Goal: Task Accomplishment & Management: Use online tool/utility

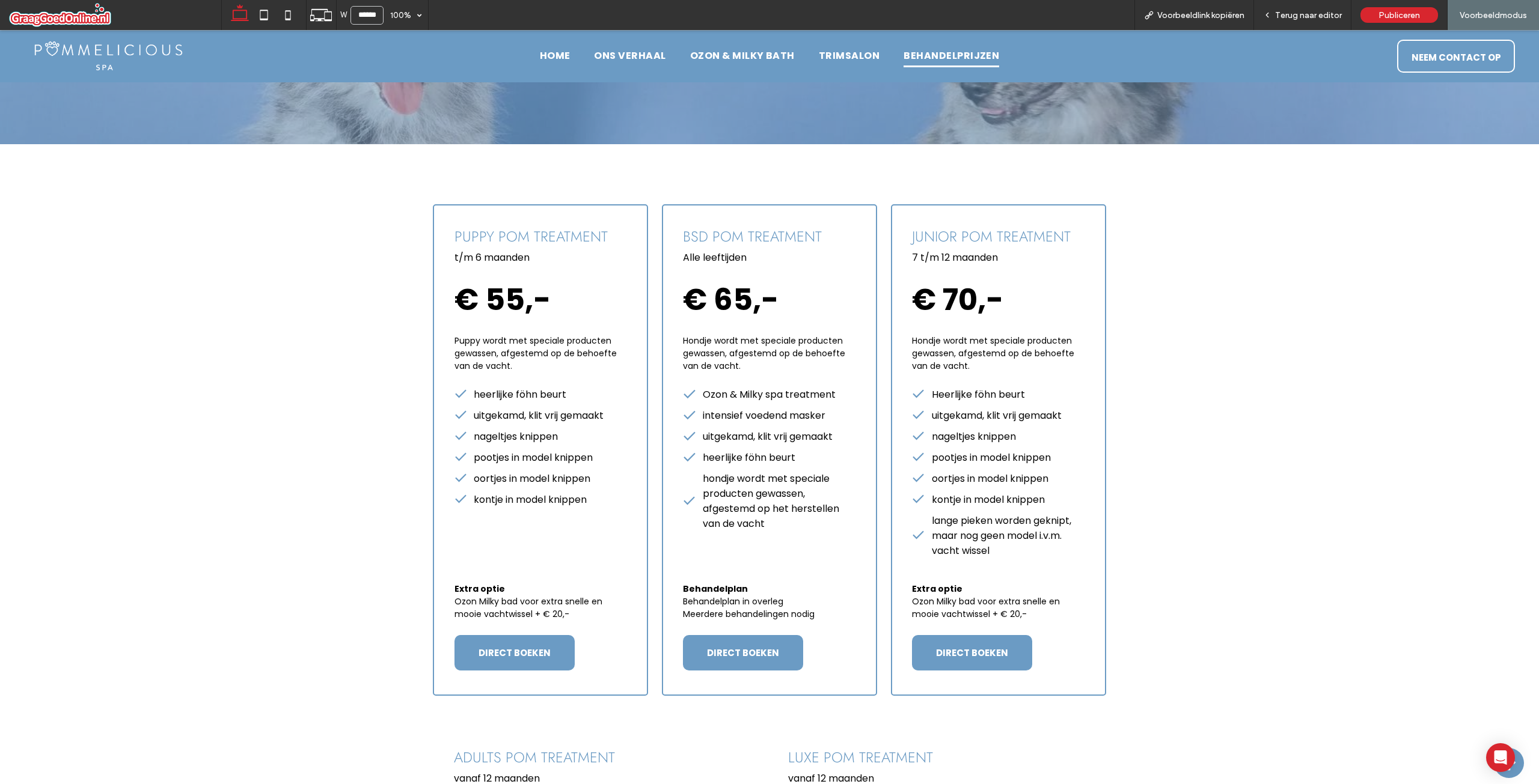
scroll to position [181, 0]
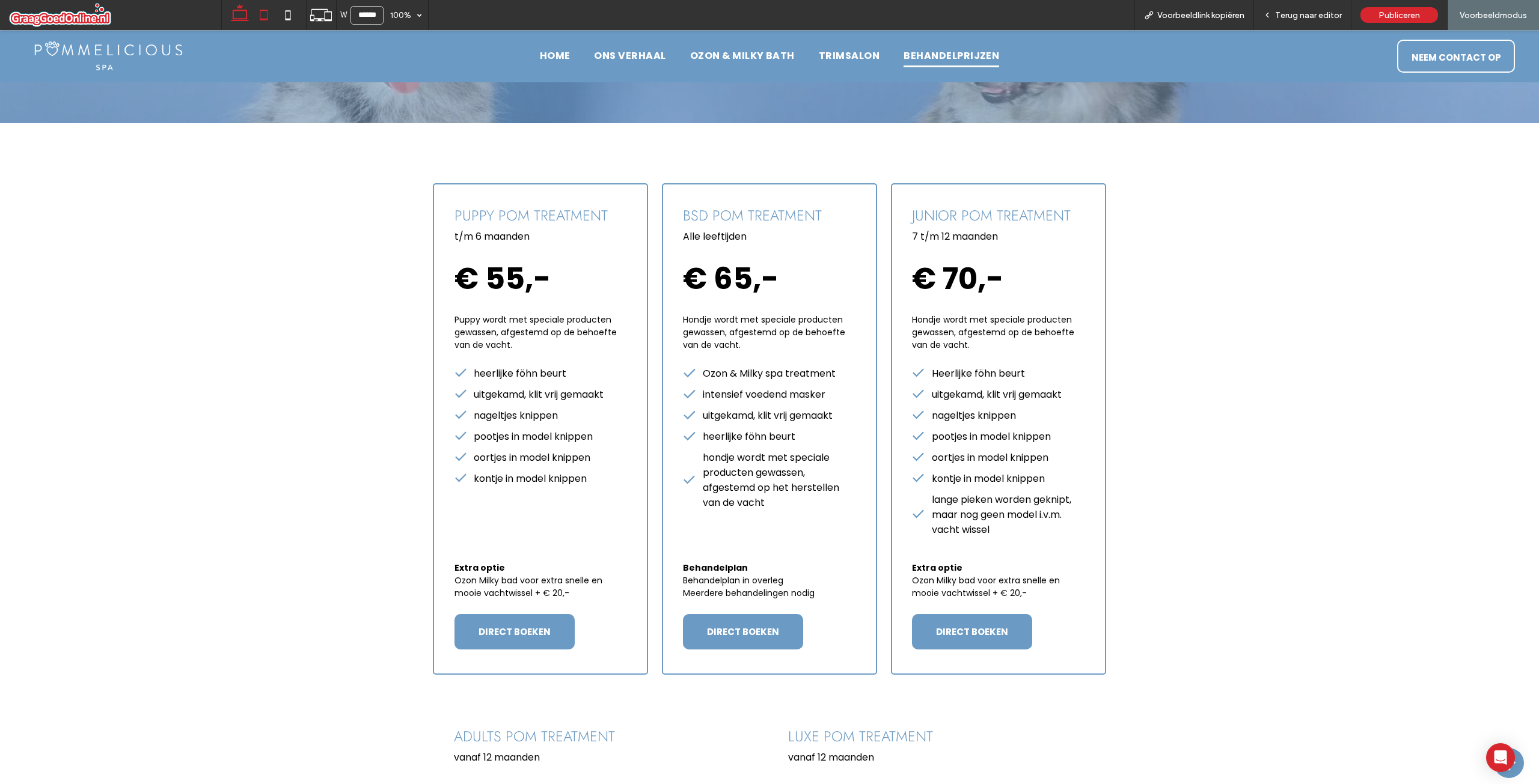
click at [263, 16] on icon at bounding box center [264, 15] width 24 height 24
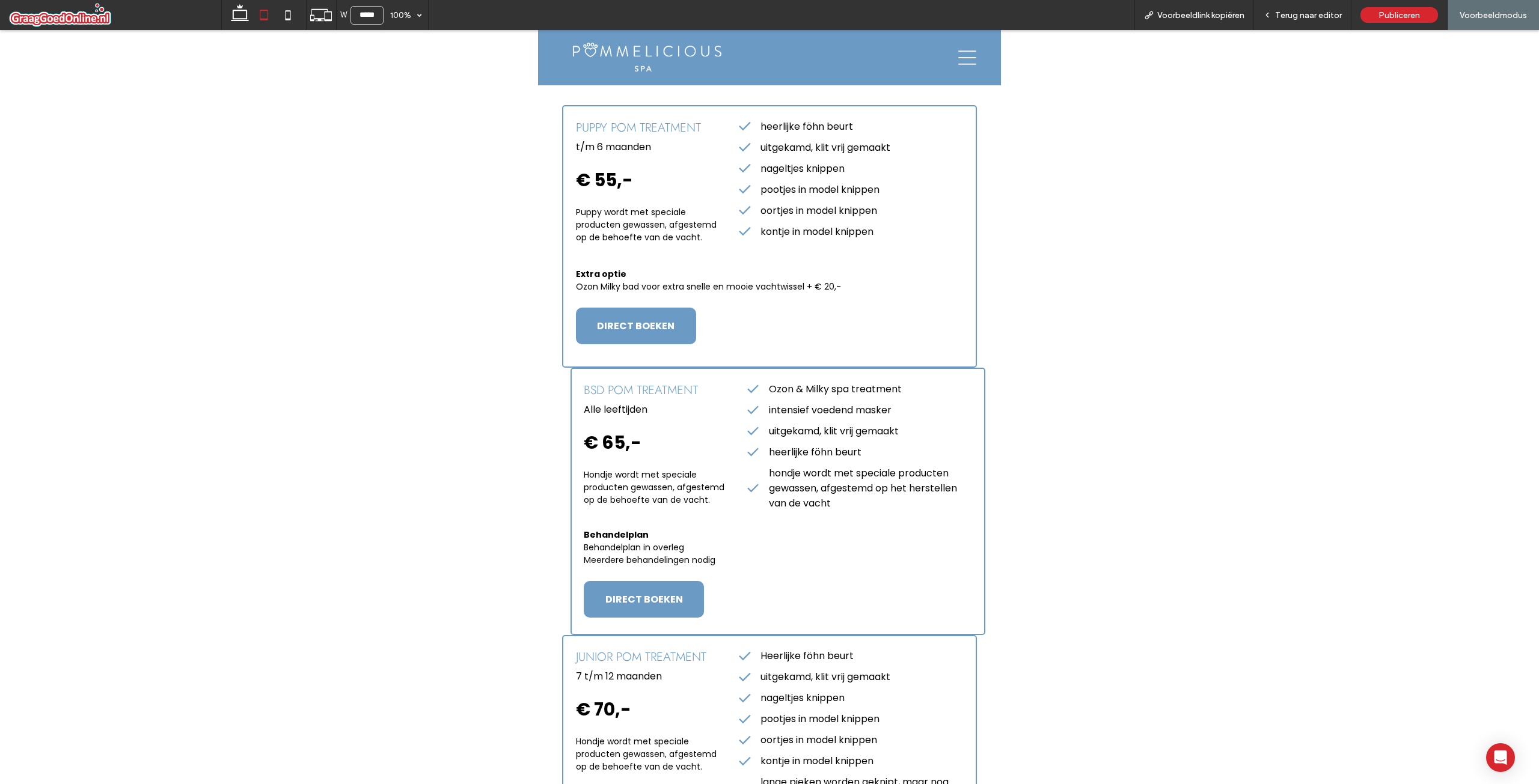
scroll to position [9, 0]
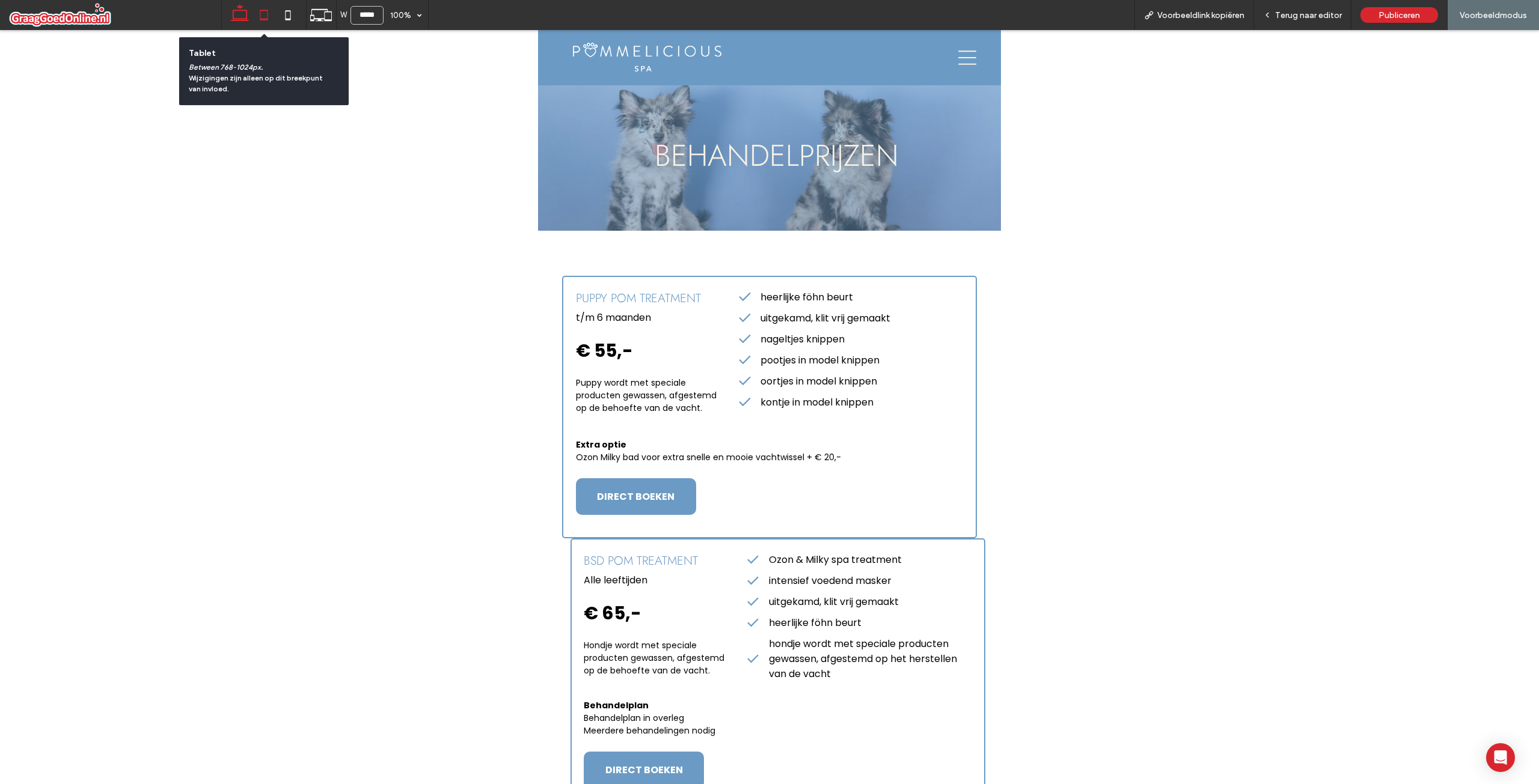
click at [234, 15] on icon at bounding box center [240, 15] width 24 height 24
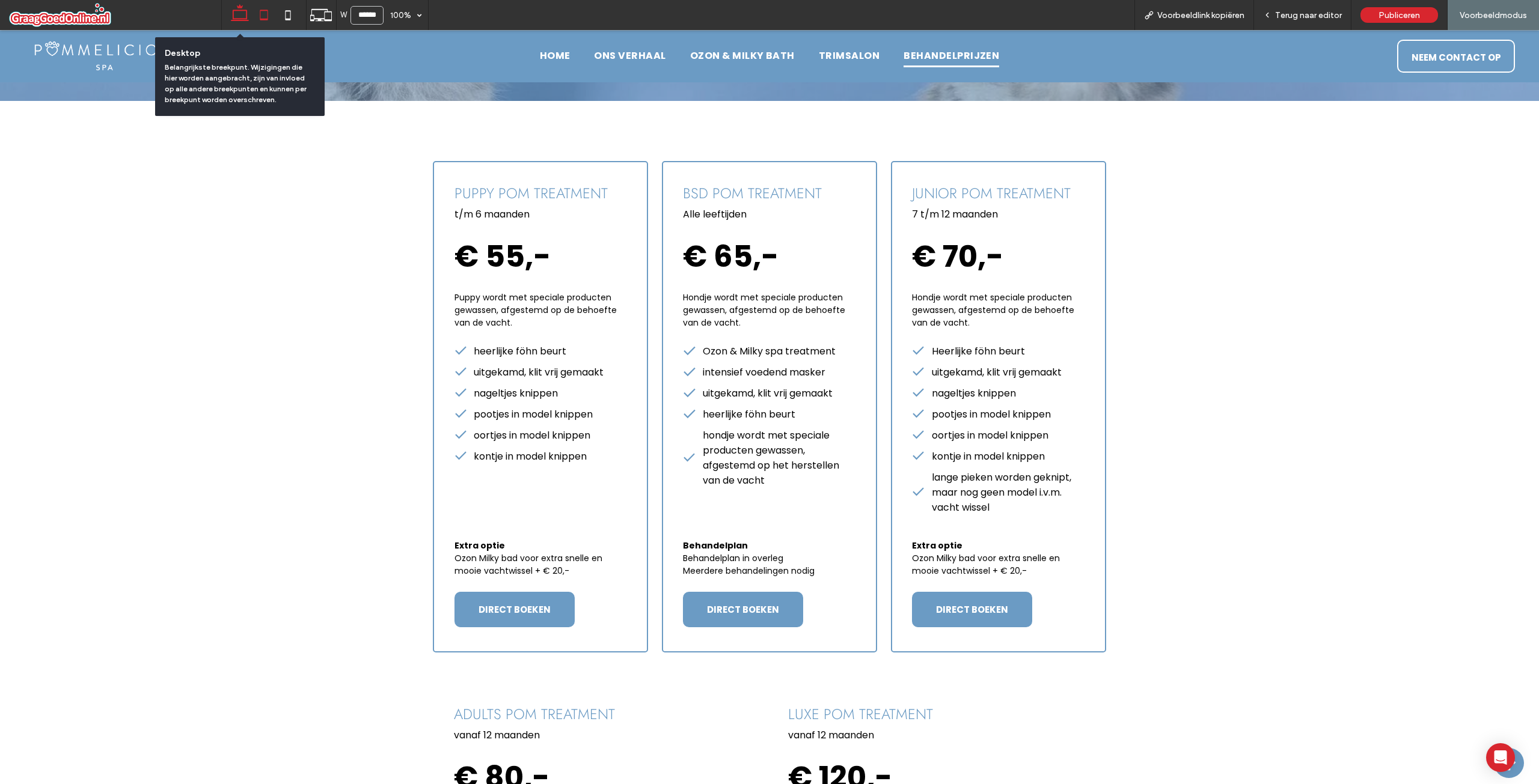
click at [261, 20] on use at bounding box center [263, 14] width 7 height 10
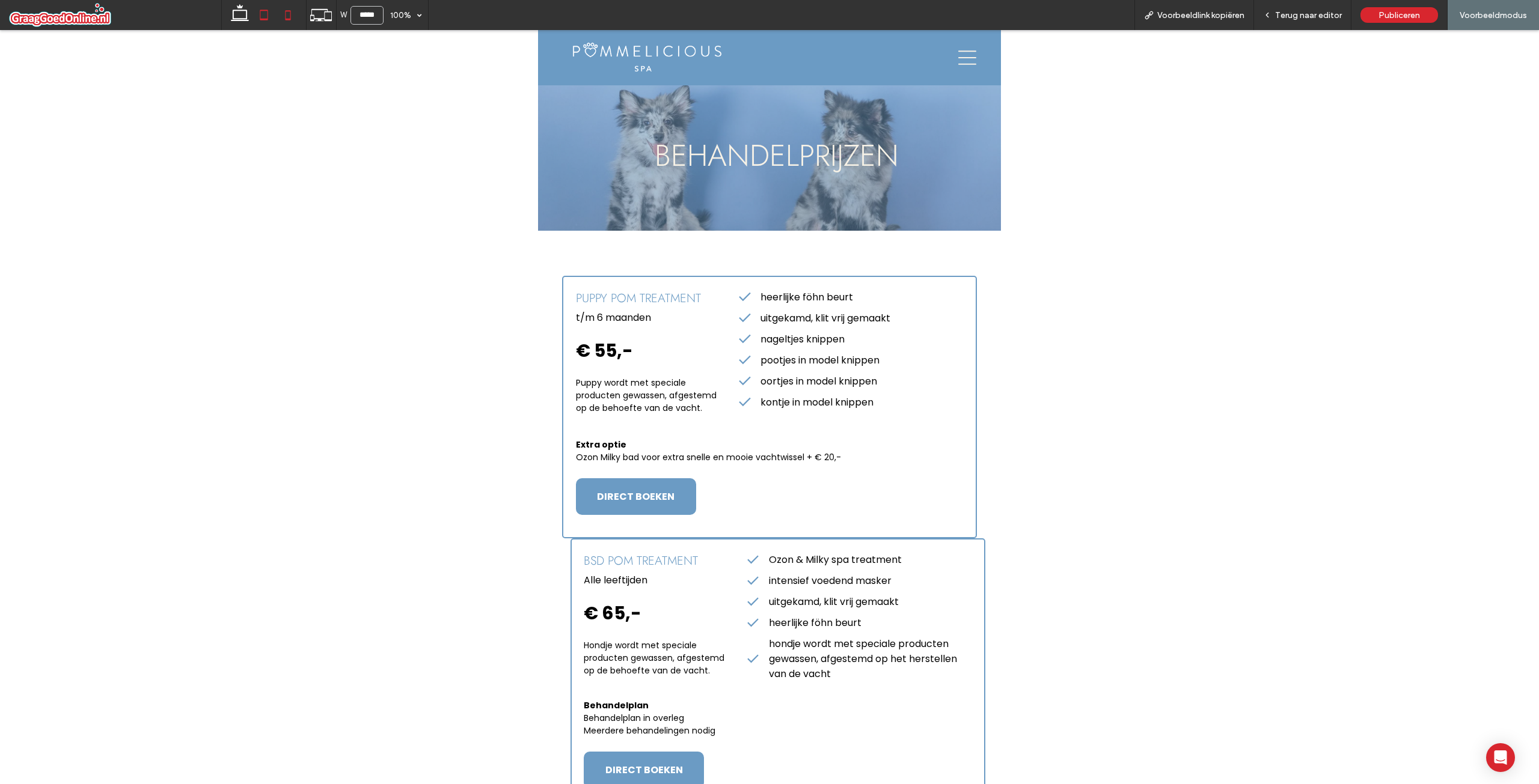
click at [286, 18] on use at bounding box center [288, 15] width 6 height 9
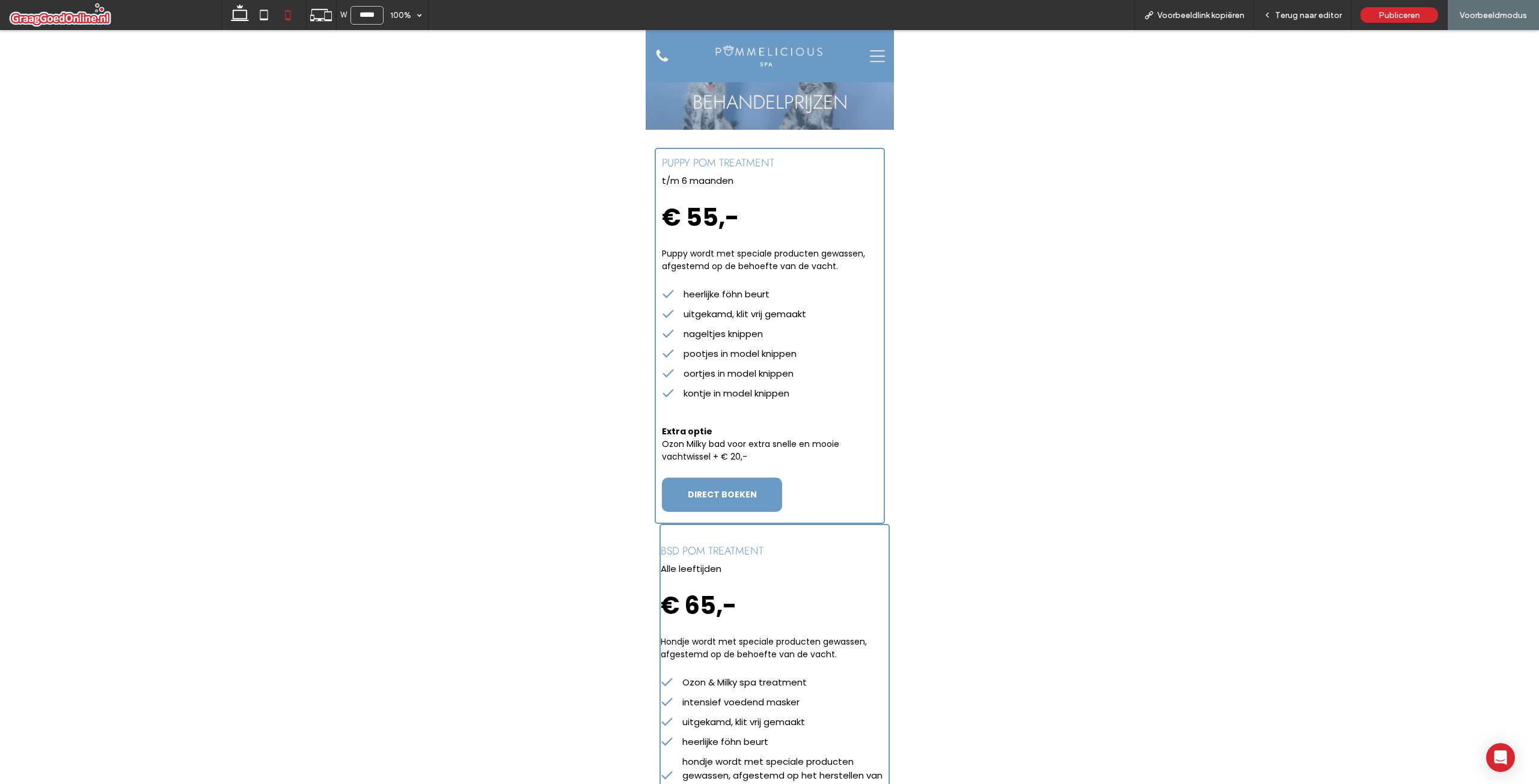
type input "*****"
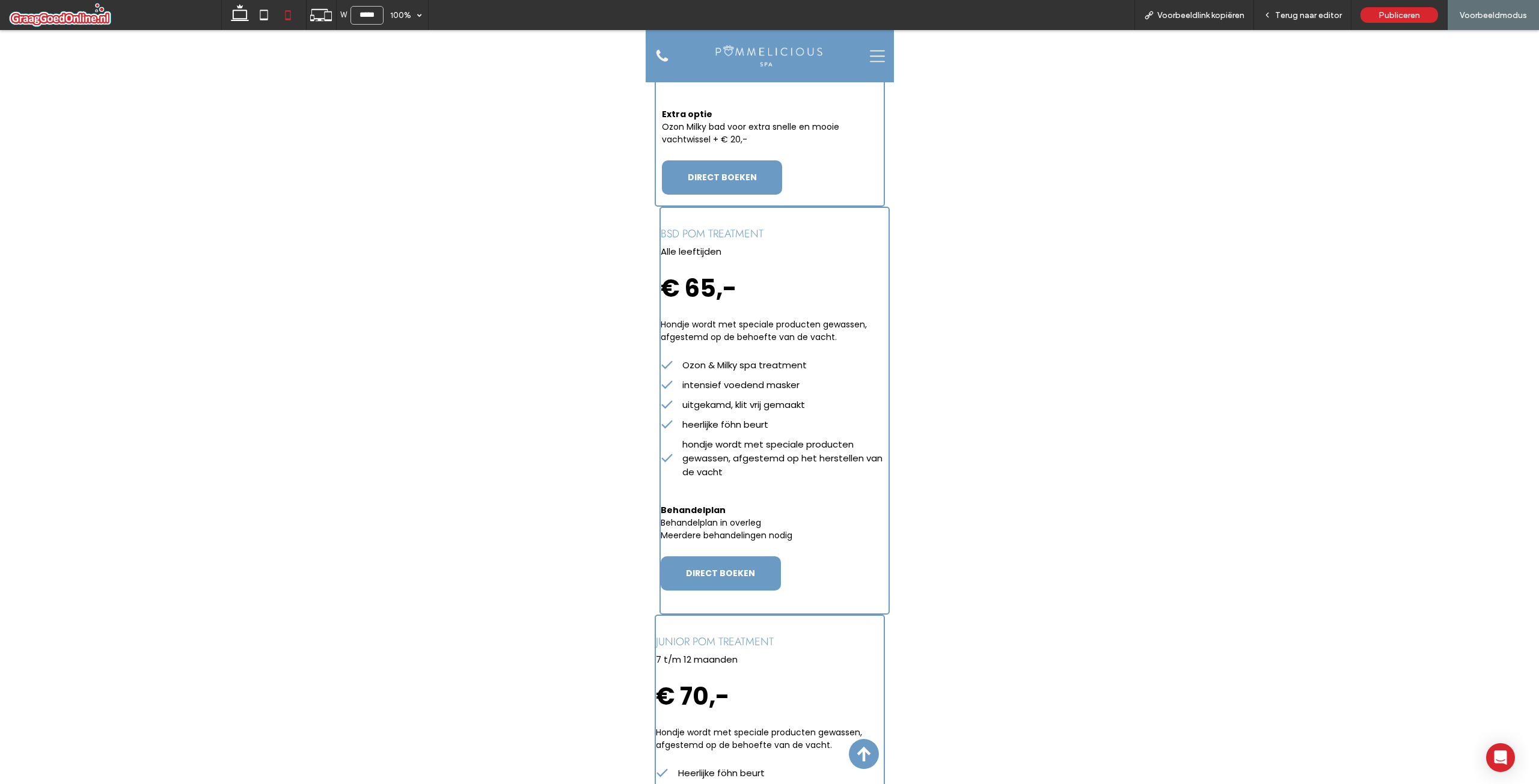
scroll to position [301, 0]
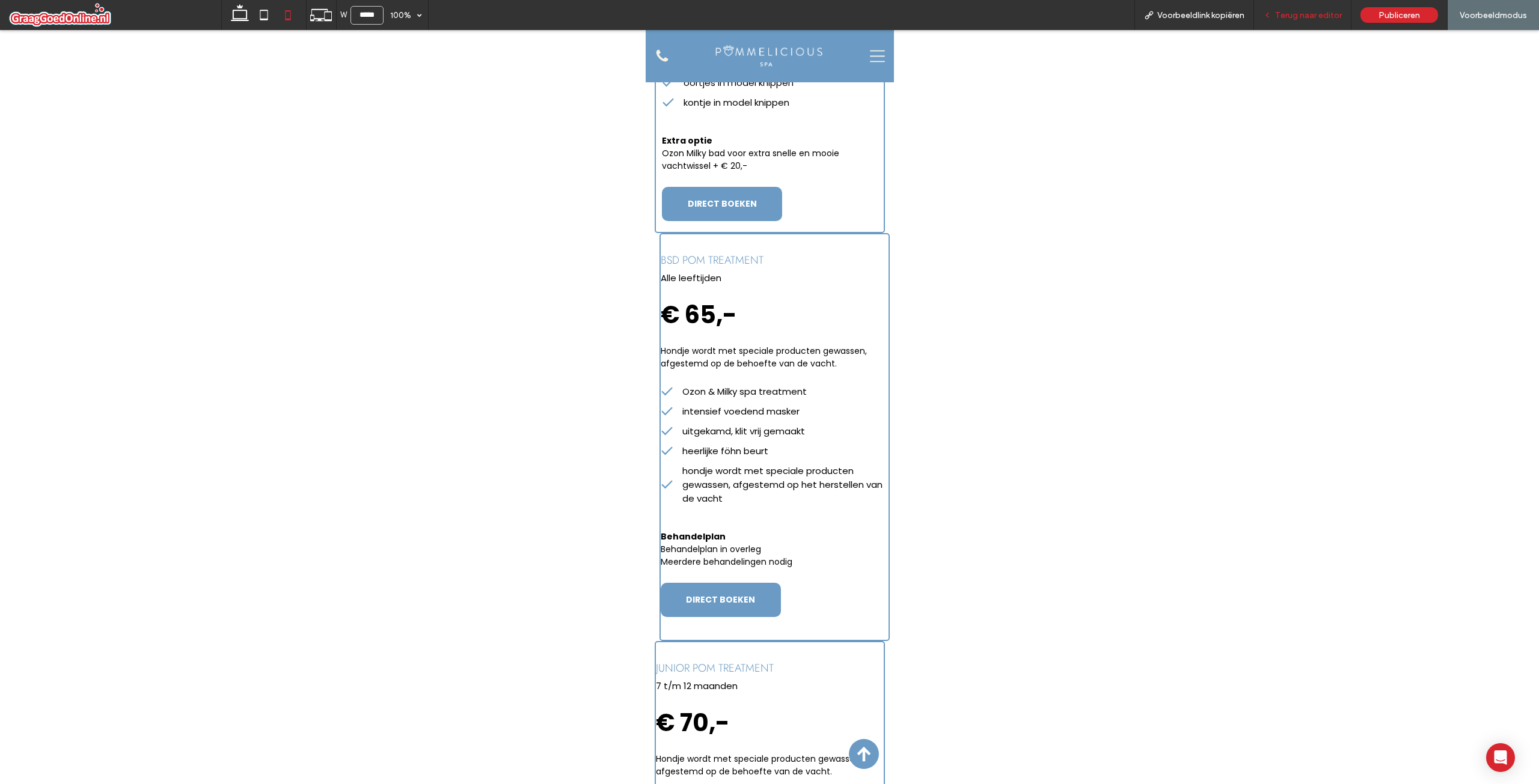
click at [1274, 15] on div "Terug naar editor" at bounding box center [1302, 15] width 96 height 10
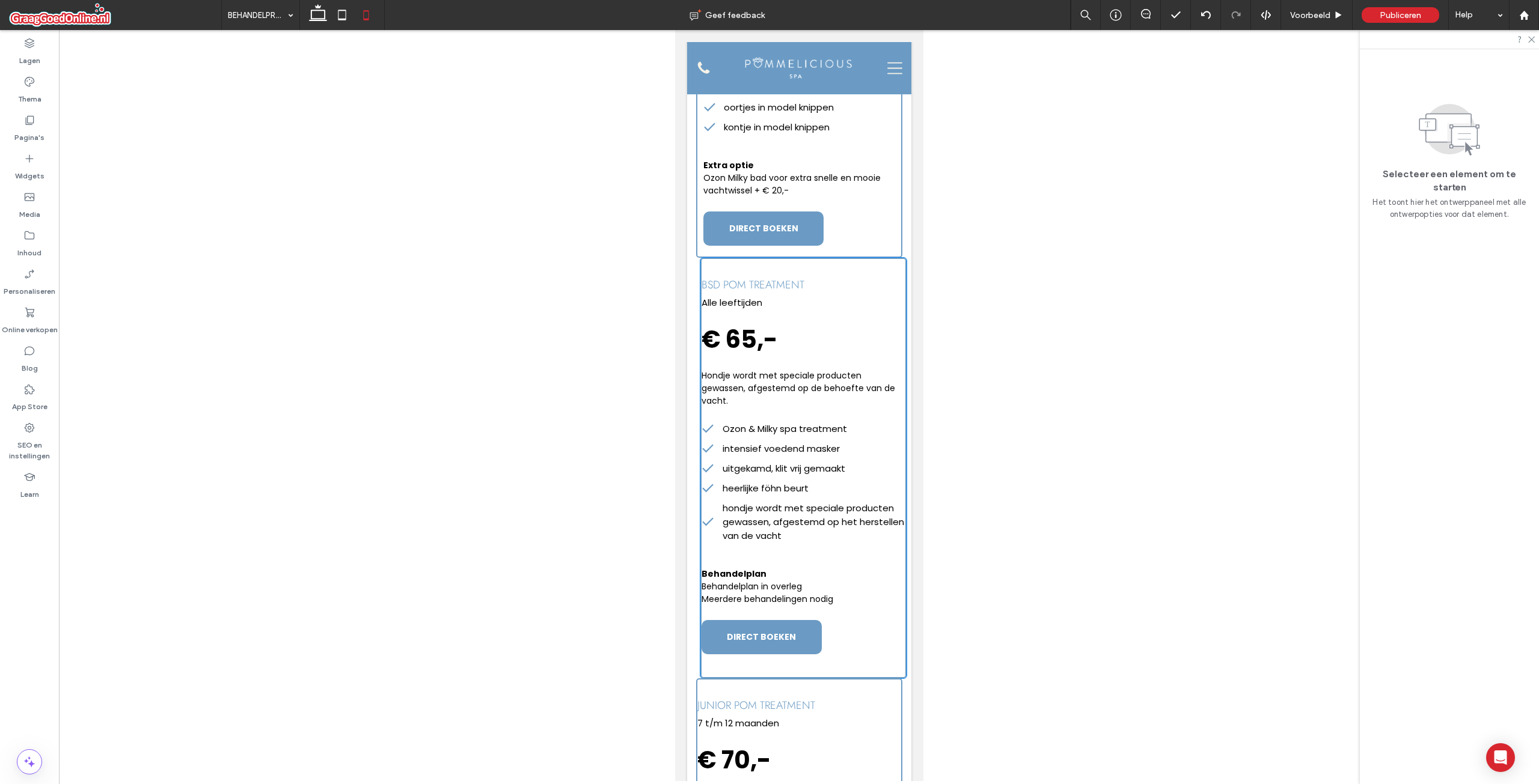
click at [733, 555] on div "bsd pom treatment Alle leeftijden € 65,- Hondje wordt met speciale producten ge…" at bounding box center [803, 467] width 206 height 421
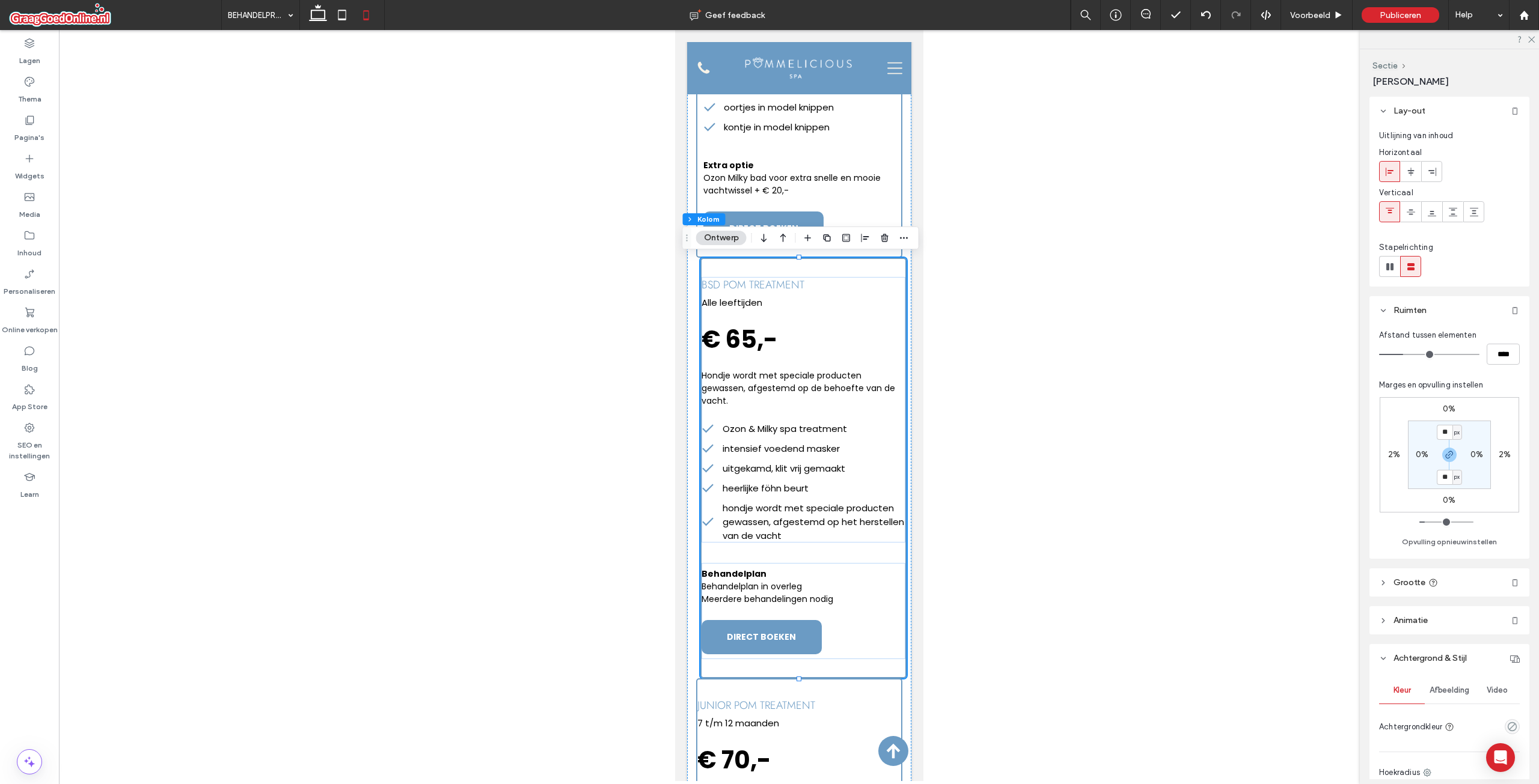
click at [1391, 455] on label "2%" at bounding box center [1394, 454] width 12 height 10
type input "*"
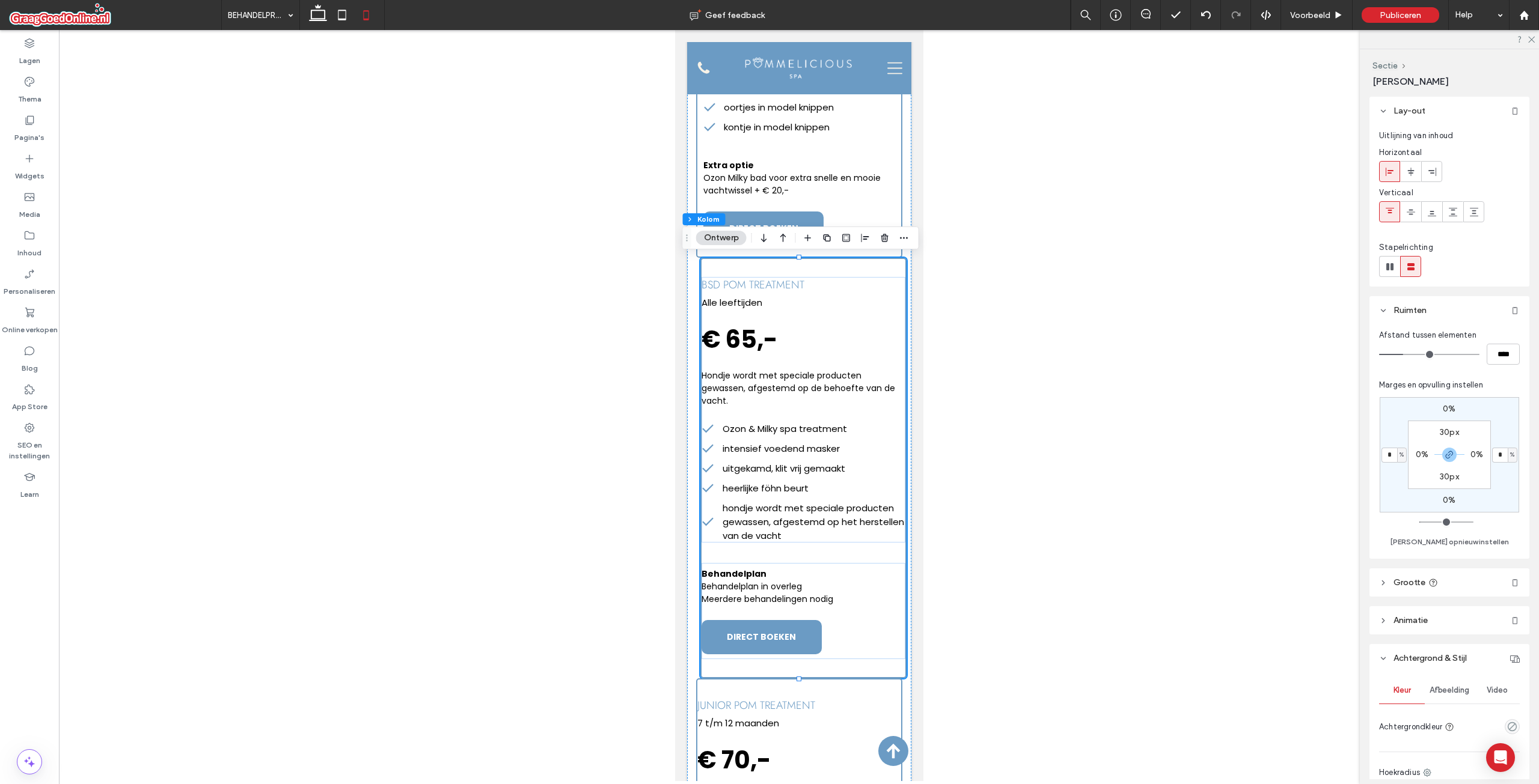
click at [1425, 385] on span "Marges en opvulling instellen" at bounding box center [1430, 385] width 104 height 9
click at [1443, 407] on label "0%" at bounding box center [1448, 408] width 12 height 10
type input "*"
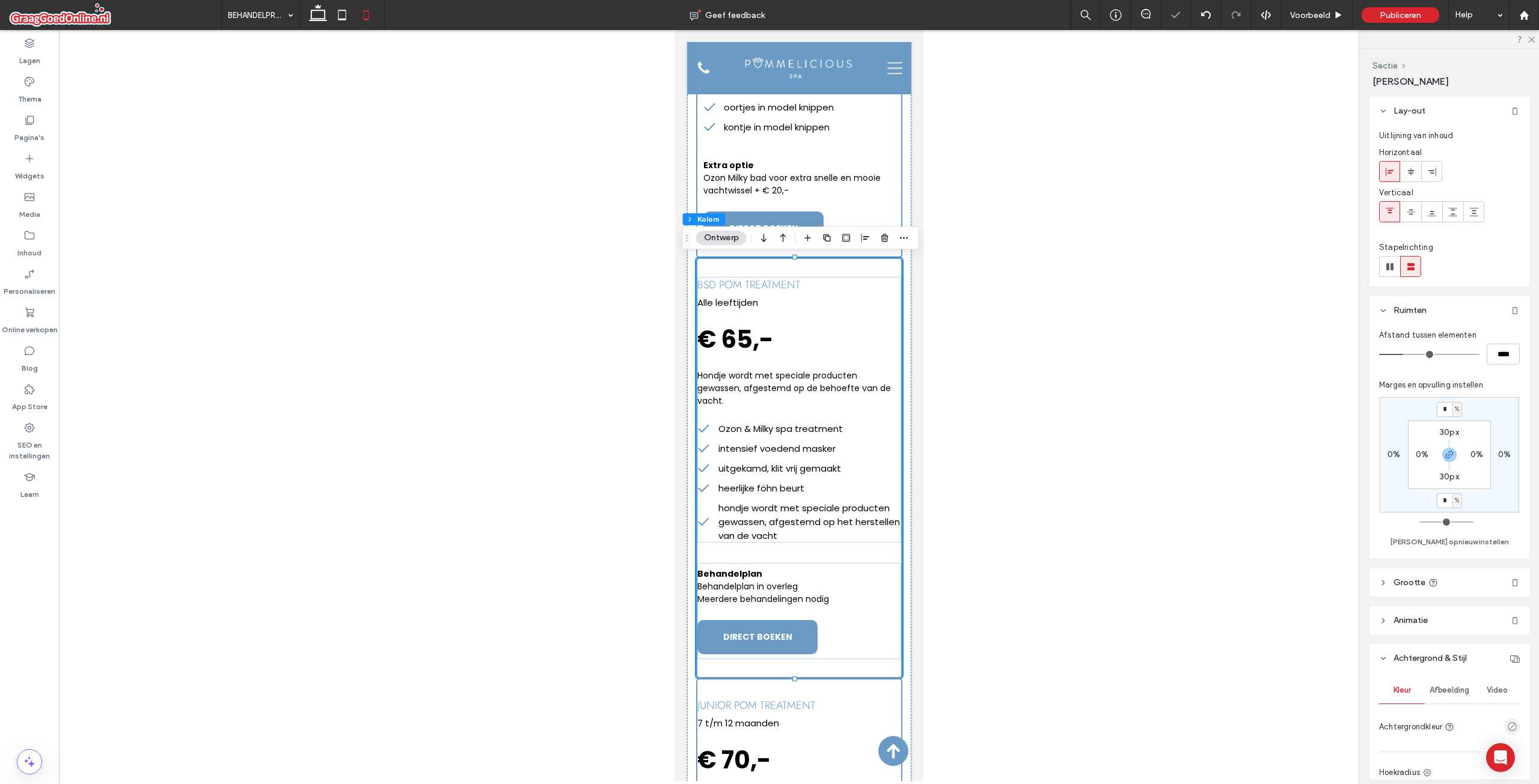
click at [1443, 387] on span "Marges en opvulling instellen" at bounding box center [1430, 385] width 104 height 9
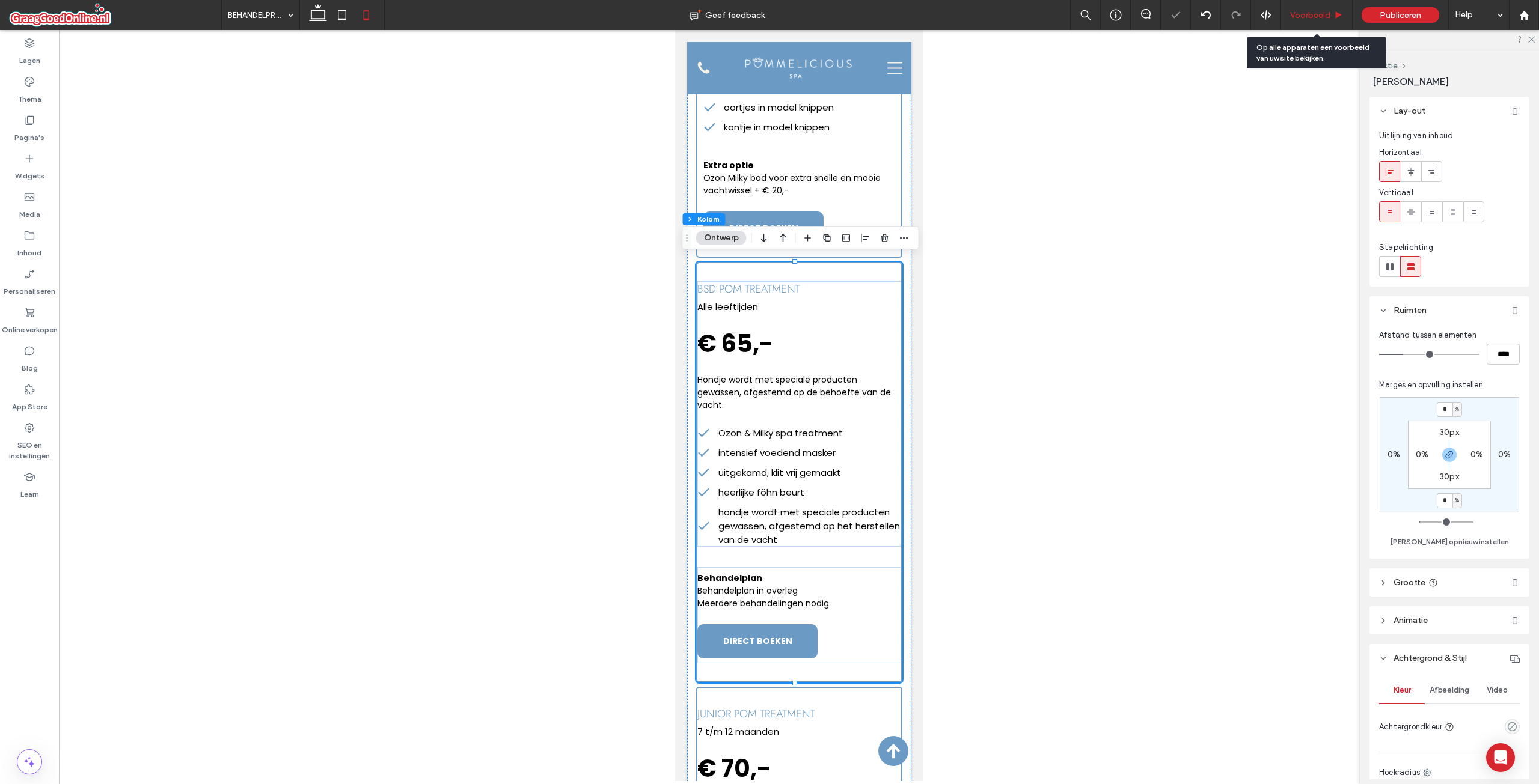
click at [1317, 14] on span "Voorbeeld" at bounding box center [1310, 15] width 40 height 10
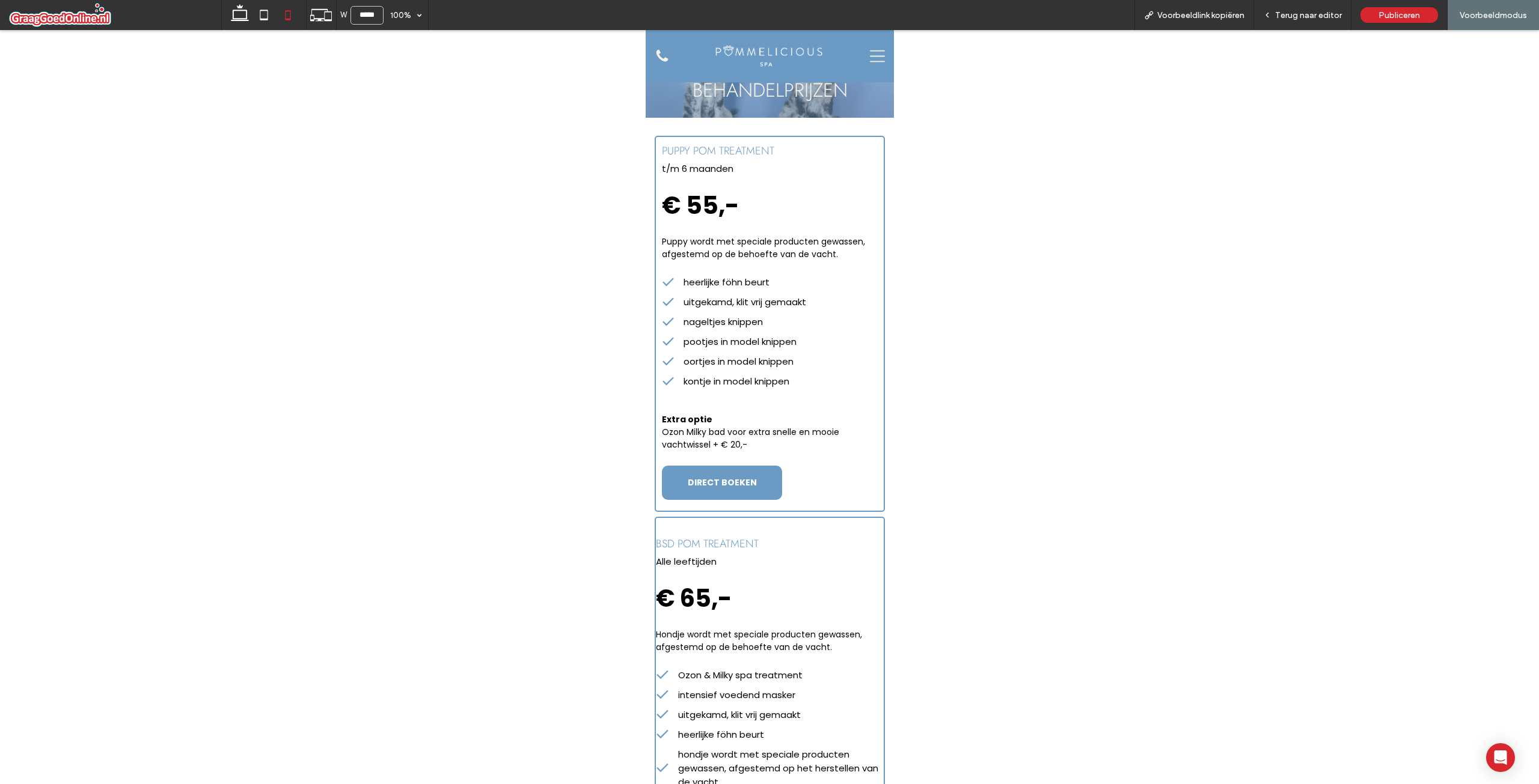
scroll to position [60, 0]
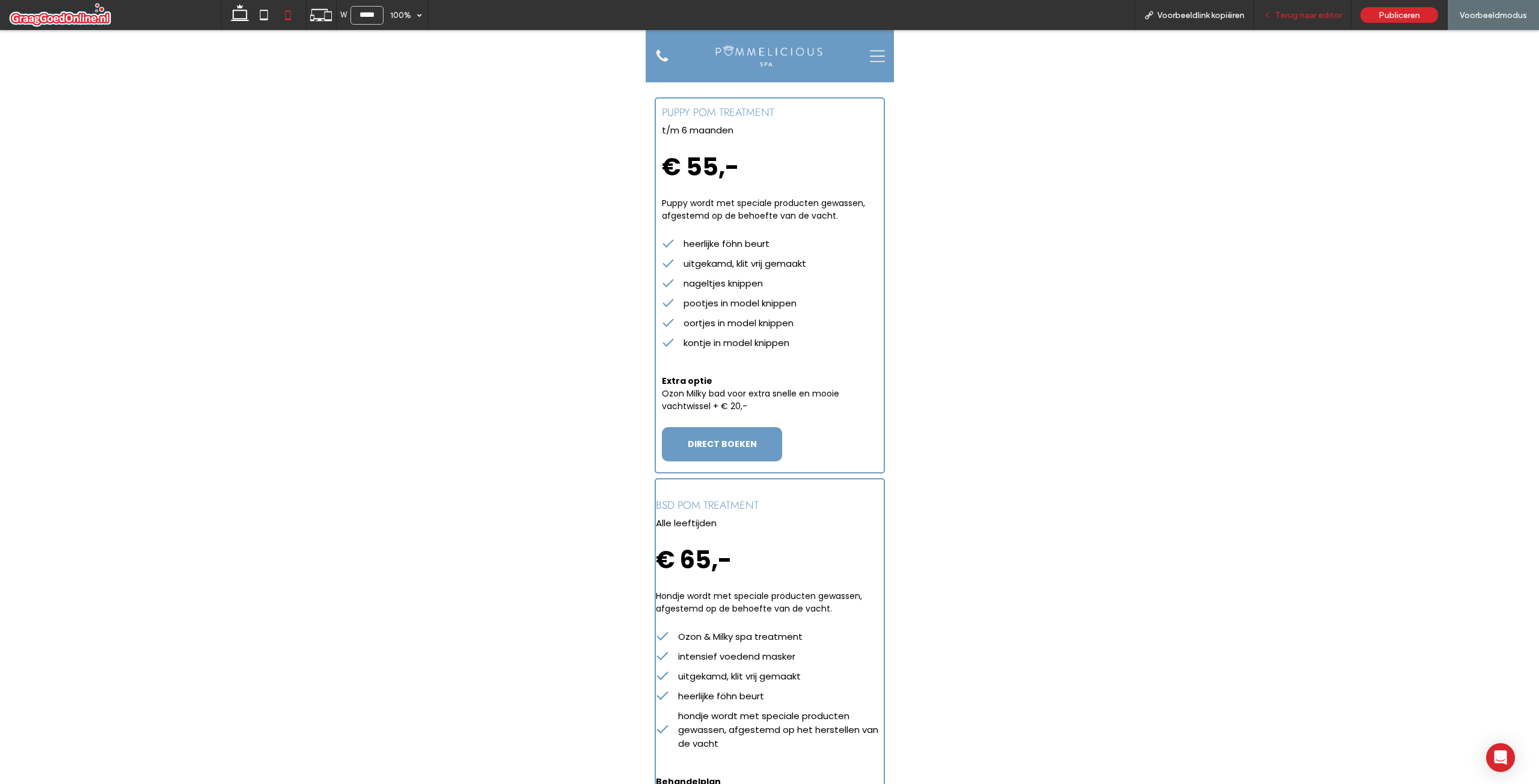
click at [1292, 7] on div "Terug naar editor" at bounding box center [1303, 15] width 97 height 30
click at [1314, 18] on span "Terug naar editor" at bounding box center [1308, 15] width 67 height 10
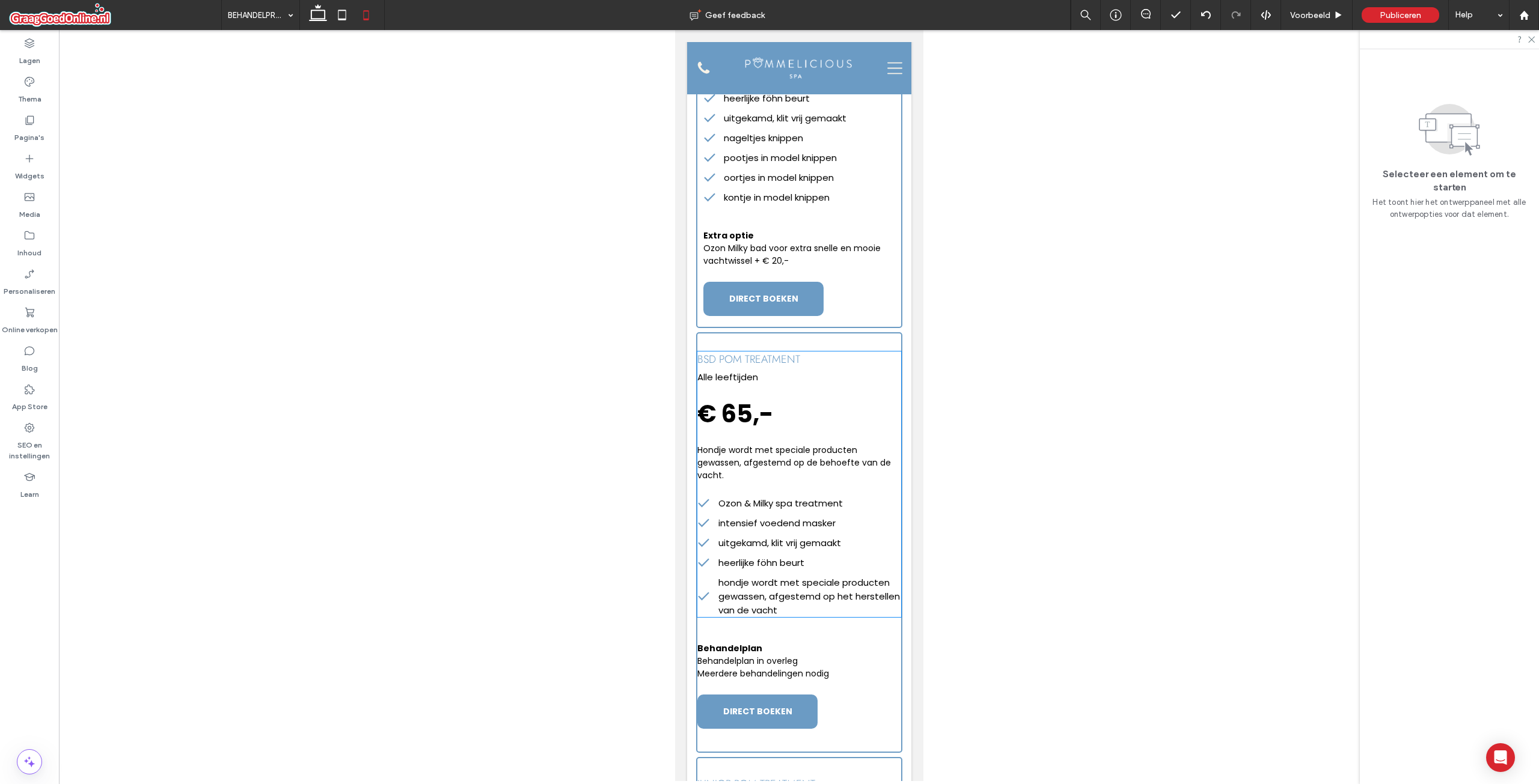
scroll to position [241, 0]
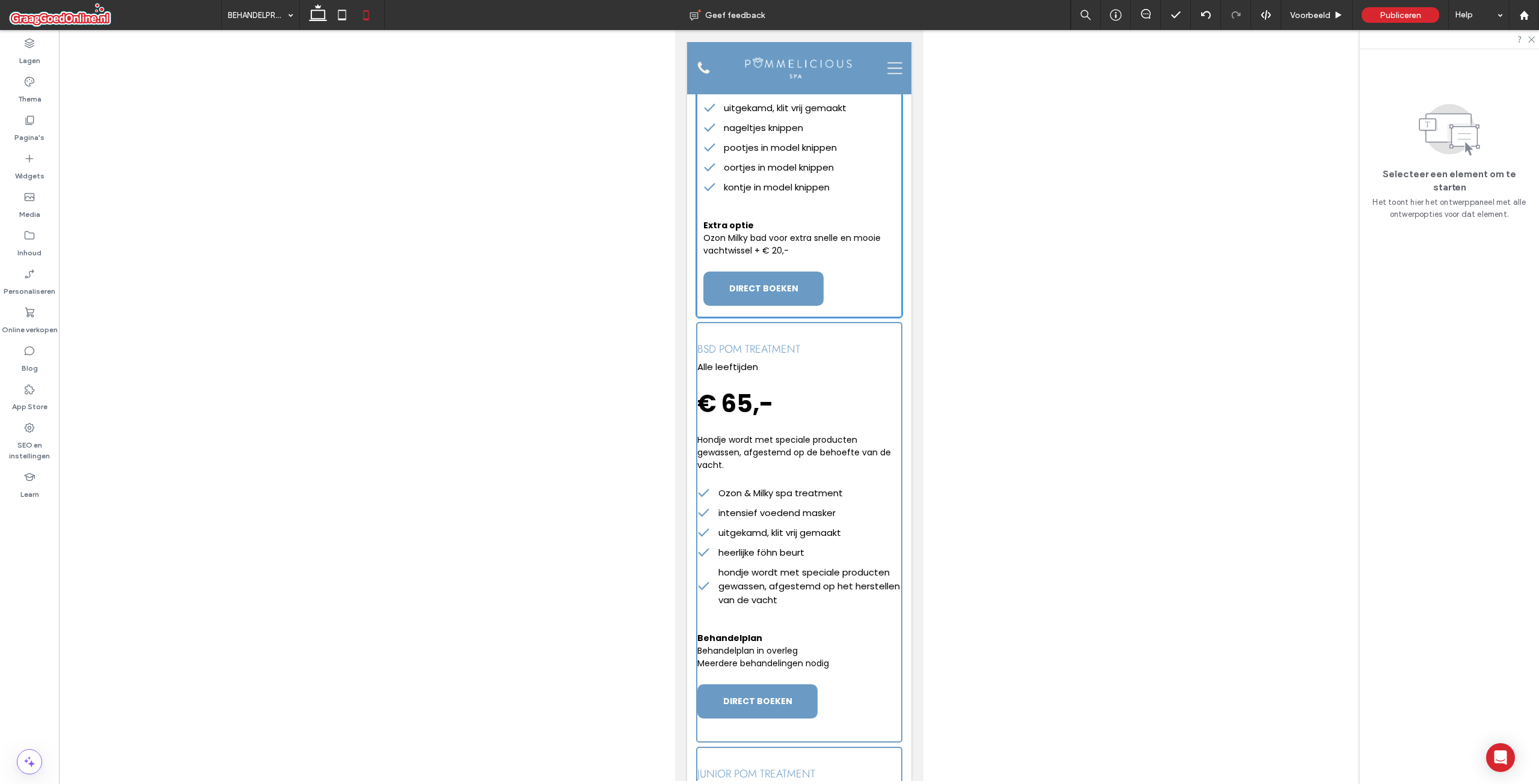
click at [785, 204] on div "puppy pom treatment t/m 6 maanden € 55,- Puppy wordt met speciale producten gew…" at bounding box center [798, 123] width 206 height 389
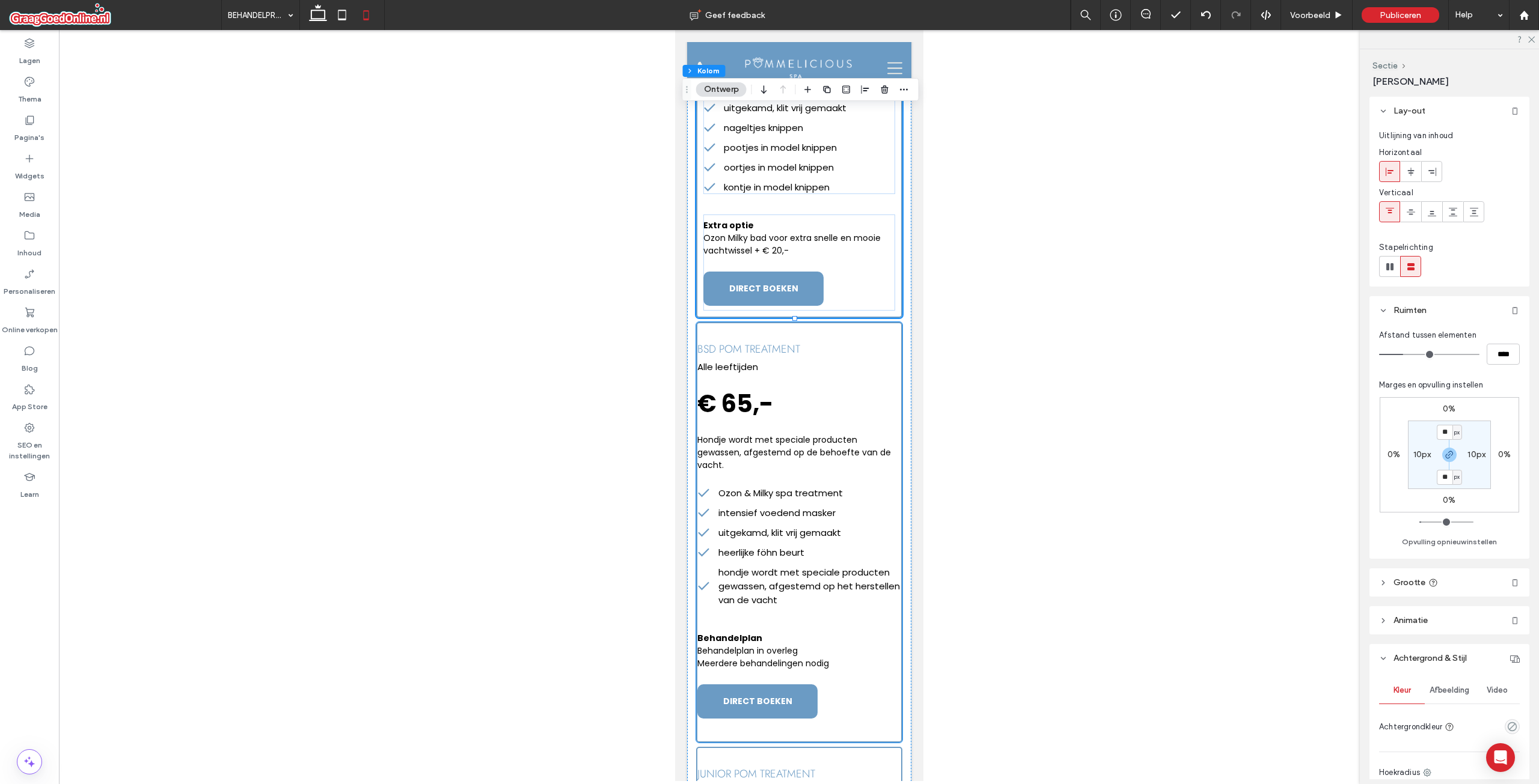
click at [806, 616] on div "bsd pom treatment Alle leeftijden € 65,- Hondje wordt met speciale producten ge…" at bounding box center [798, 532] width 206 height 421
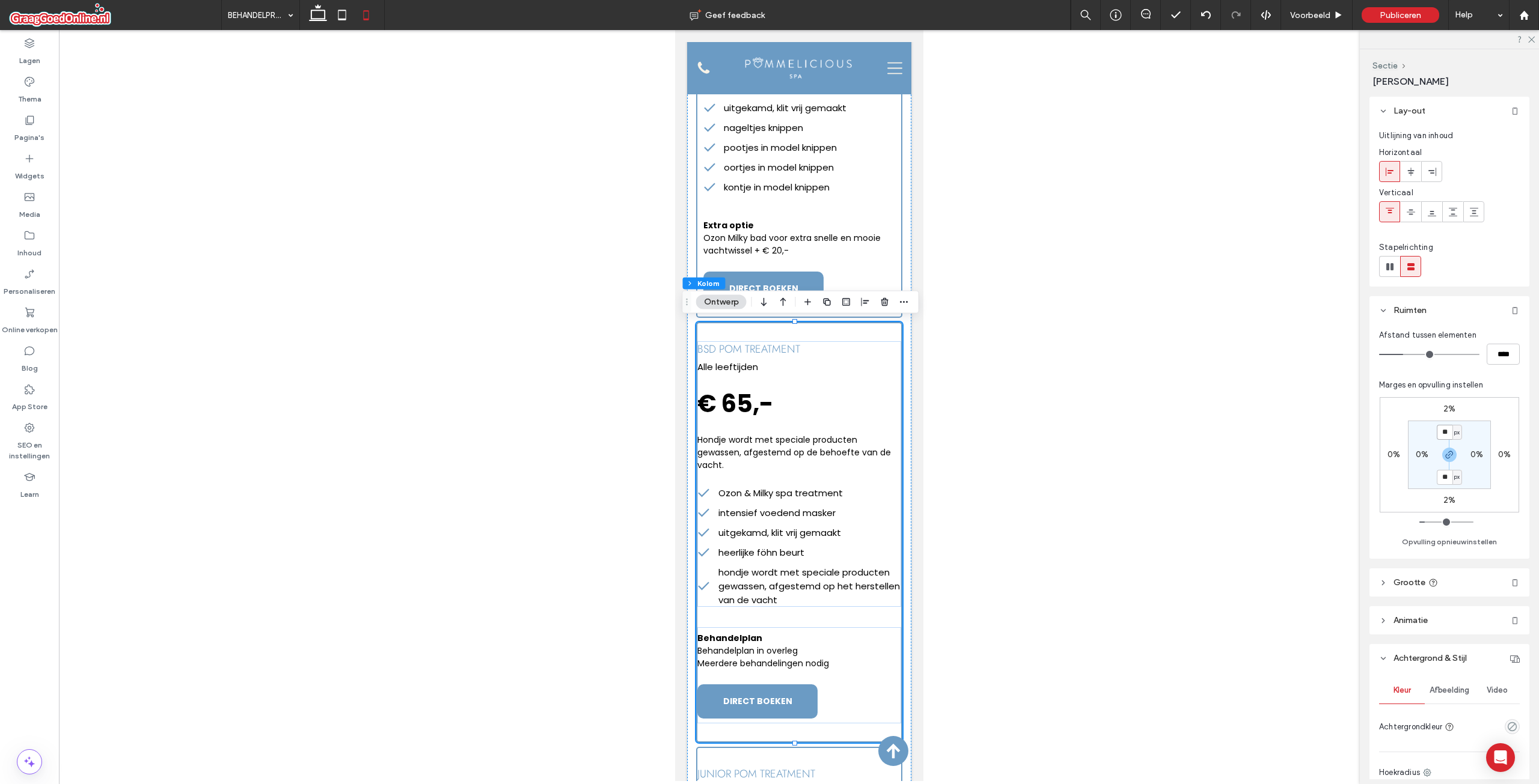
click at [1449, 431] on input "**" at bounding box center [1444, 433] width 16 height 15
click at [852, 204] on div "puppy pom treatment t/m 6 maanden € 55,- Puppy wordt met speciale producten gew…" at bounding box center [798, 123] width 206 height 389
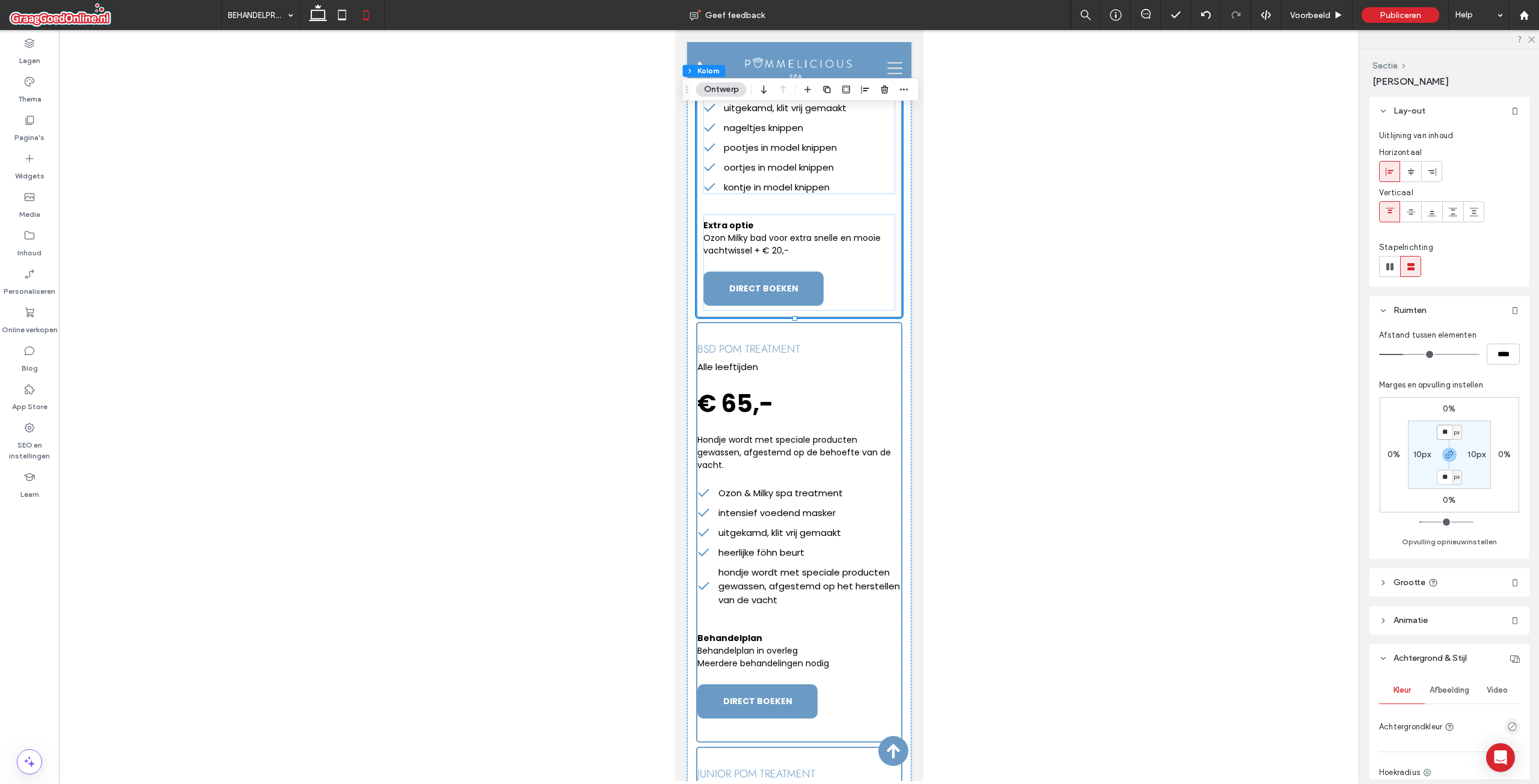
click at [1444, 430] on input "**" at bounding box center [1444, 433] width 16 height 15
type input "**"
click at [1430, 387] on span "Marges en opvulling instellen" at bounding box center [1430, 385] width 104 height 9
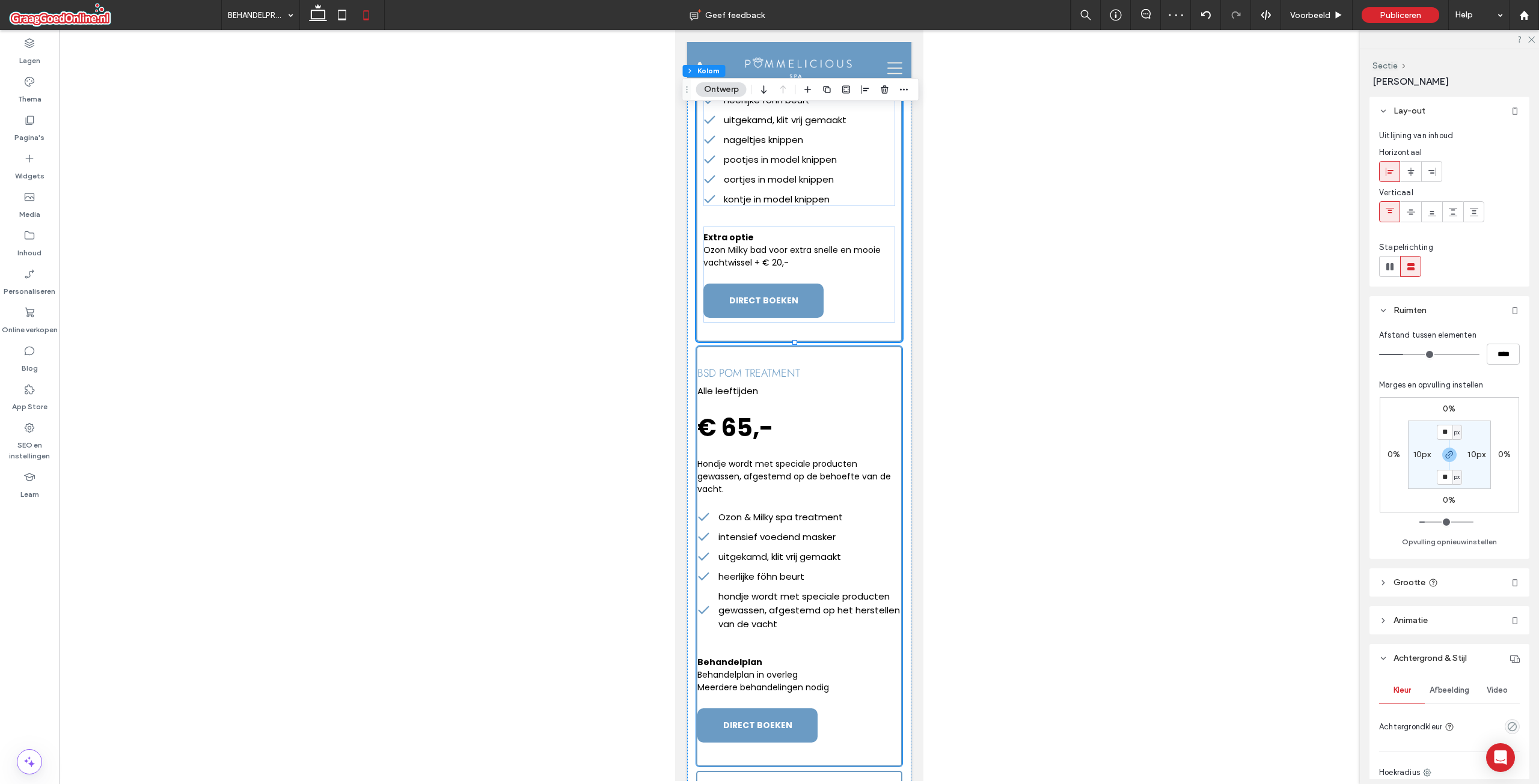
click at [805, 643] on div "bsd pom treatment Alle leeftijden € 65,- Hondje wordt met speciale producten ge…" at bounding box center [798, 556] width 206 height 421
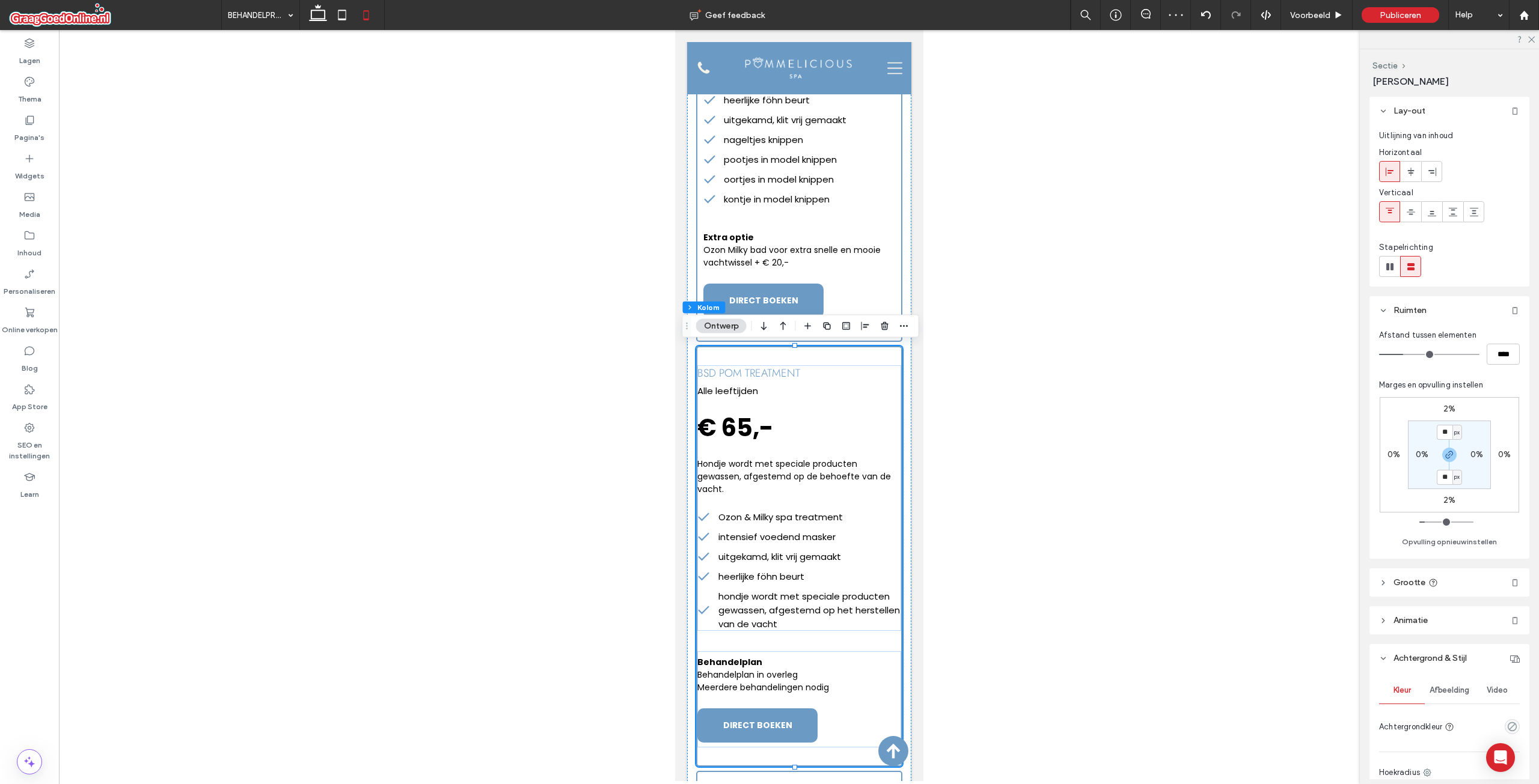
click at [1420, 455] on label "0%" at bounding box center [1421, 454] width 12 height 10
type input "*"
click at [1433, 452] on div "%" at bounding box center [1429, 454] width 9 height 15
click at [1428, 475] on span "px" at bounding box center [1425, 473] width 8 height 12
click at [1420, 457] on input "*" at bounding box center [1417, 454] width 16 height 15
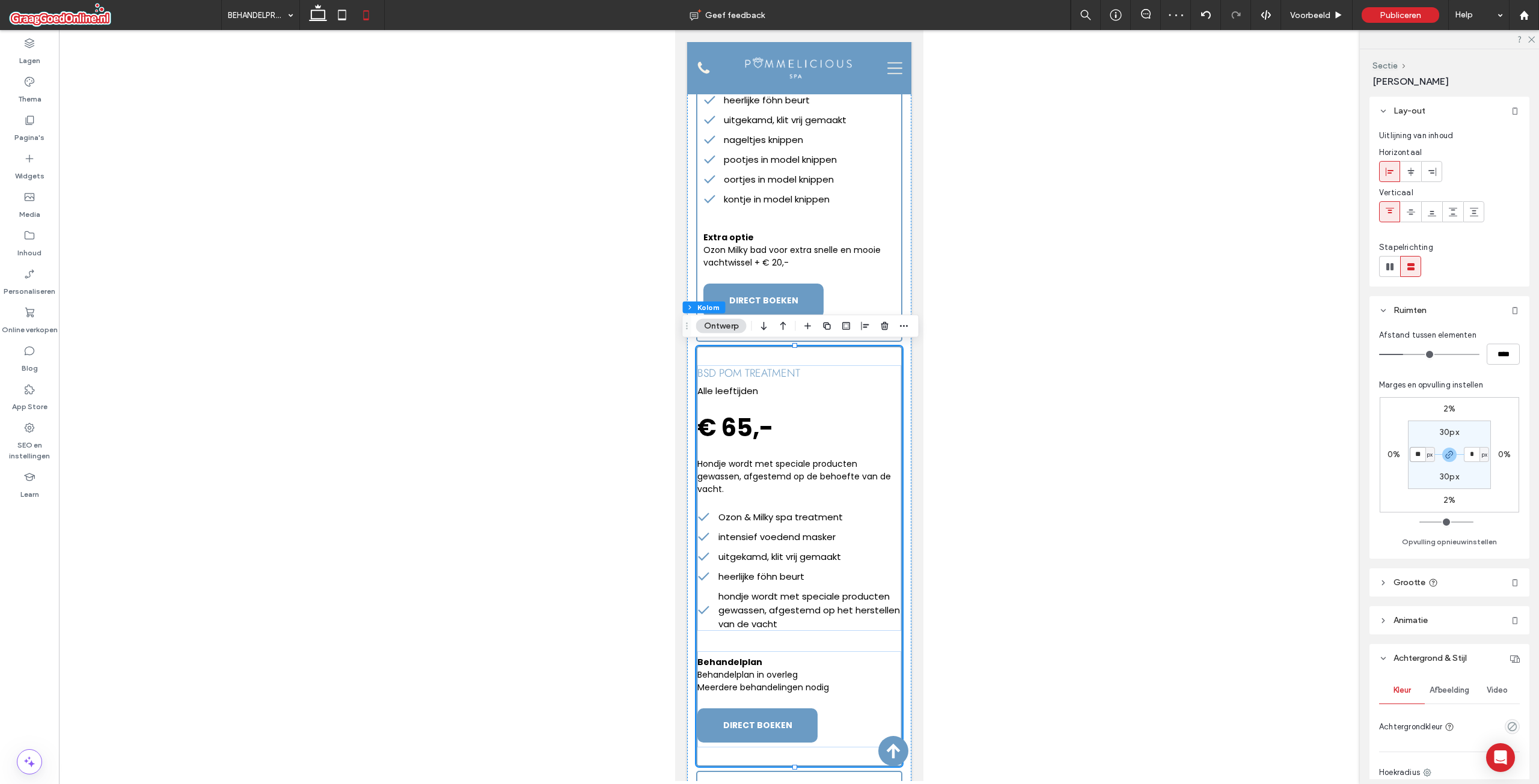
type input "**"
click at [1423, 387] on span "Marges en opvulling instellen" at bounding box center [1430, 385] width 104 height 9
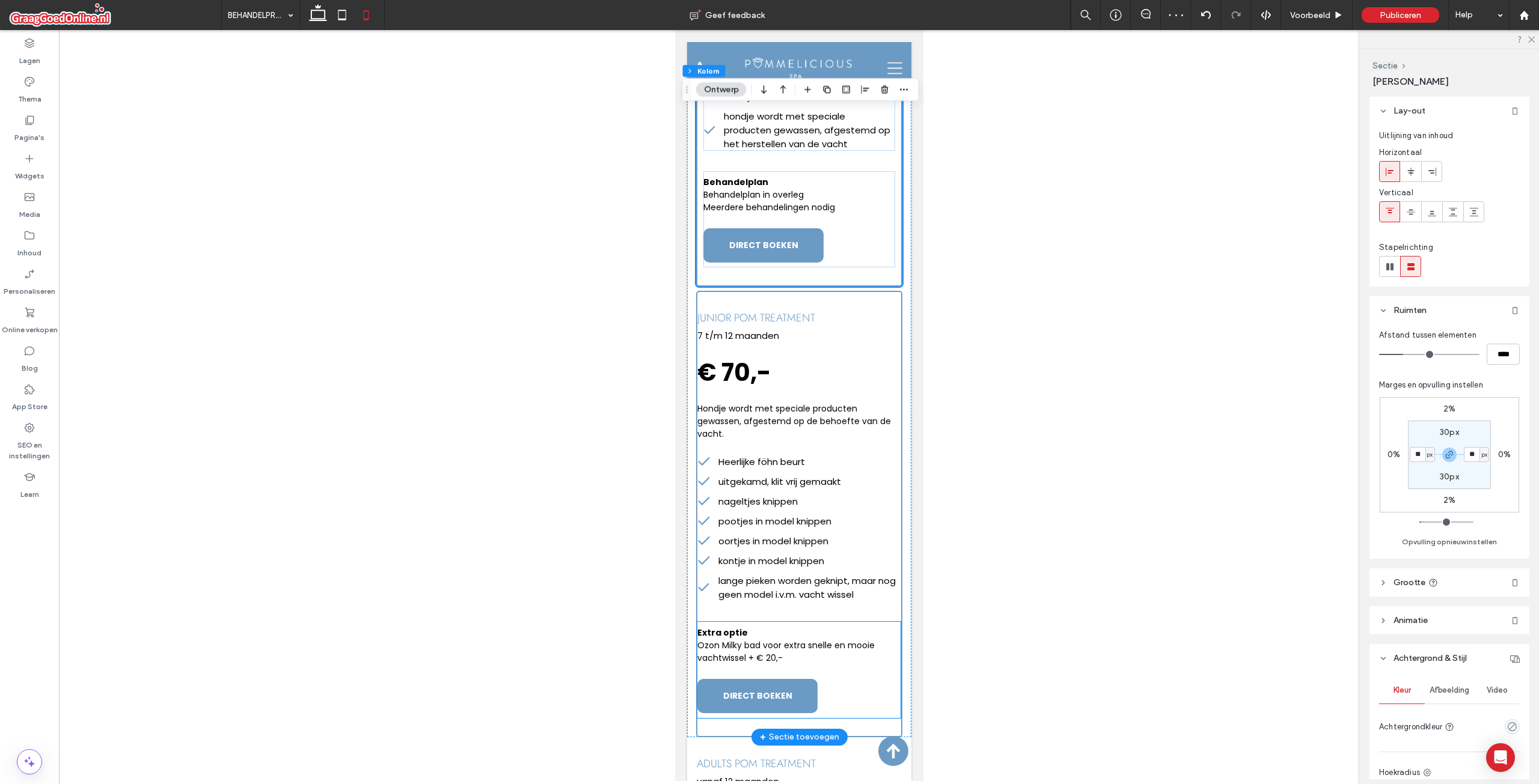
scroll to position [721, 0]
click at [750, 613] on div "junior pom treatment 7 t/m 12 maanden € 70,- Hondje wordt met speciale producte…" at bounding box center [798, 513] width 206 height 447
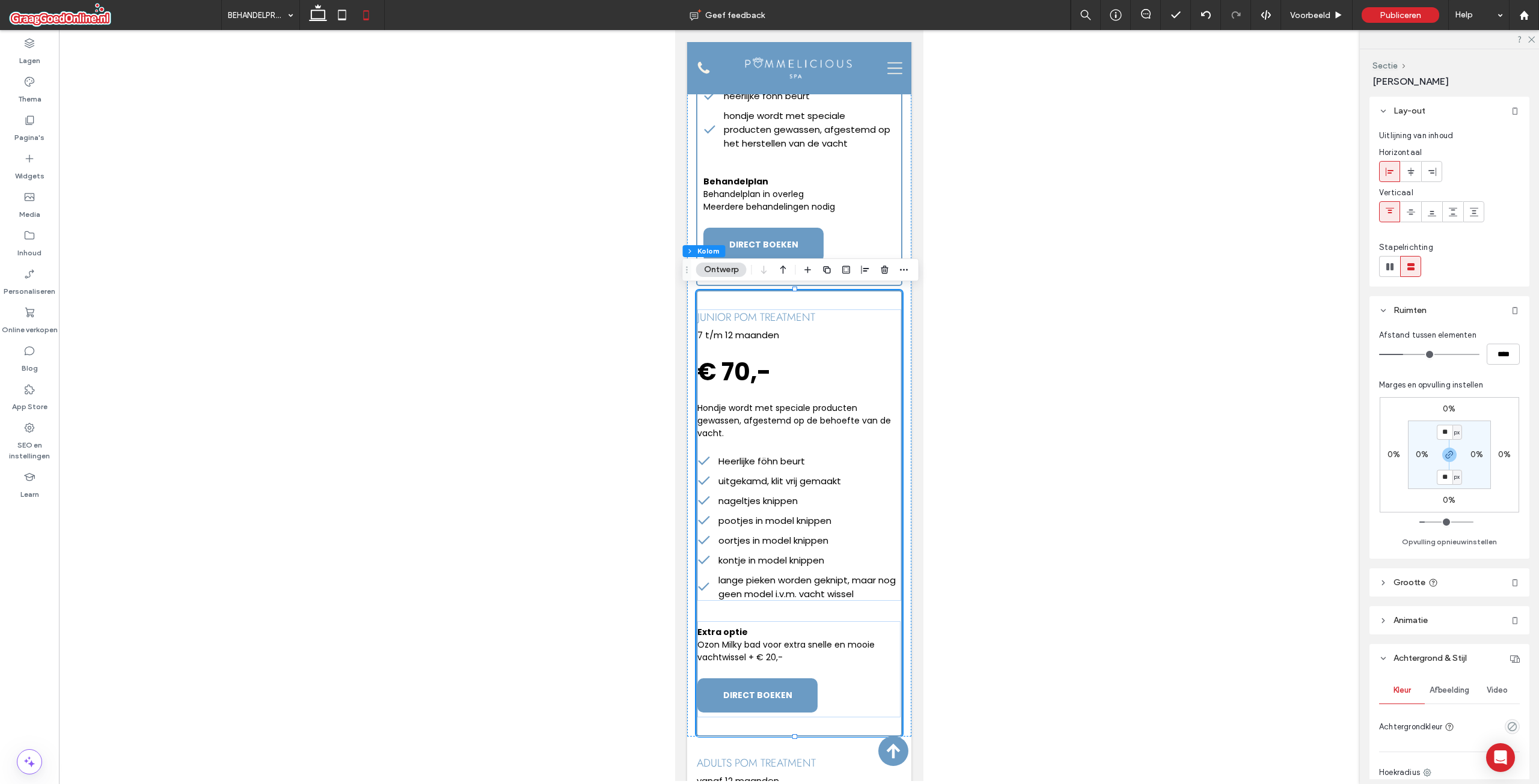
click at [1422, 456] on label "0%" at bounding box center [1421, 454] width 12 height 10
type input "*"
click at [1431, 453] on div "%" at bounding box center [1430, 454] width 7 height 12
click at [1428, 474] on span "px" at bounding box center [1425, 473] width 8 height 12
click at [1416, 453] on input "*" at bounding box center [1417, 454] width 16 height 15
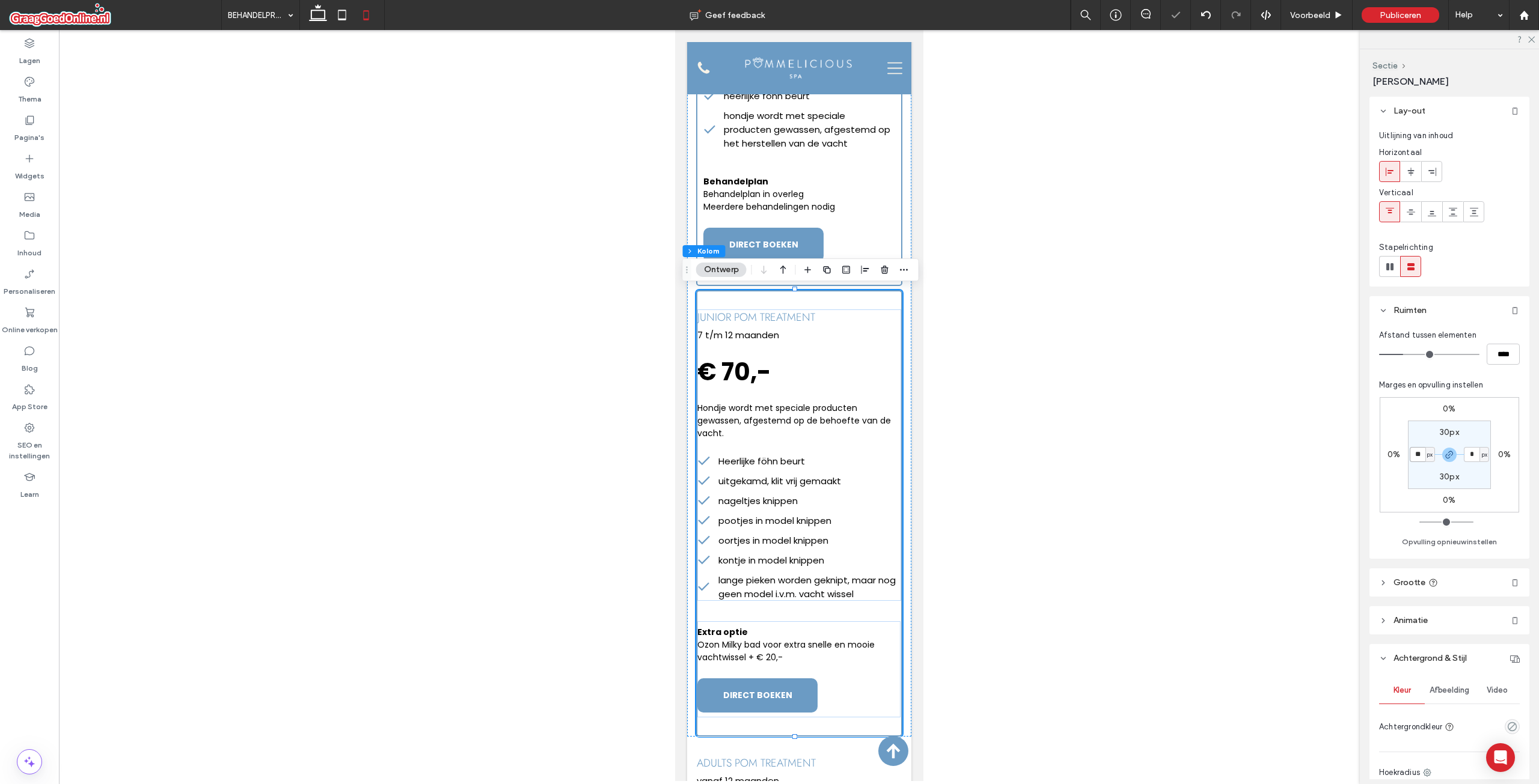
type input "**"
click at [1424, 393] on div "0% 0% 0% 0% 30px ** px 30px ** px Opvulling opnieuw instellen" at bounding box center [1449, 470] width 141 height 158
click at [1531, 37] on icon at bounding box center [1531, 38] width 7 height 7
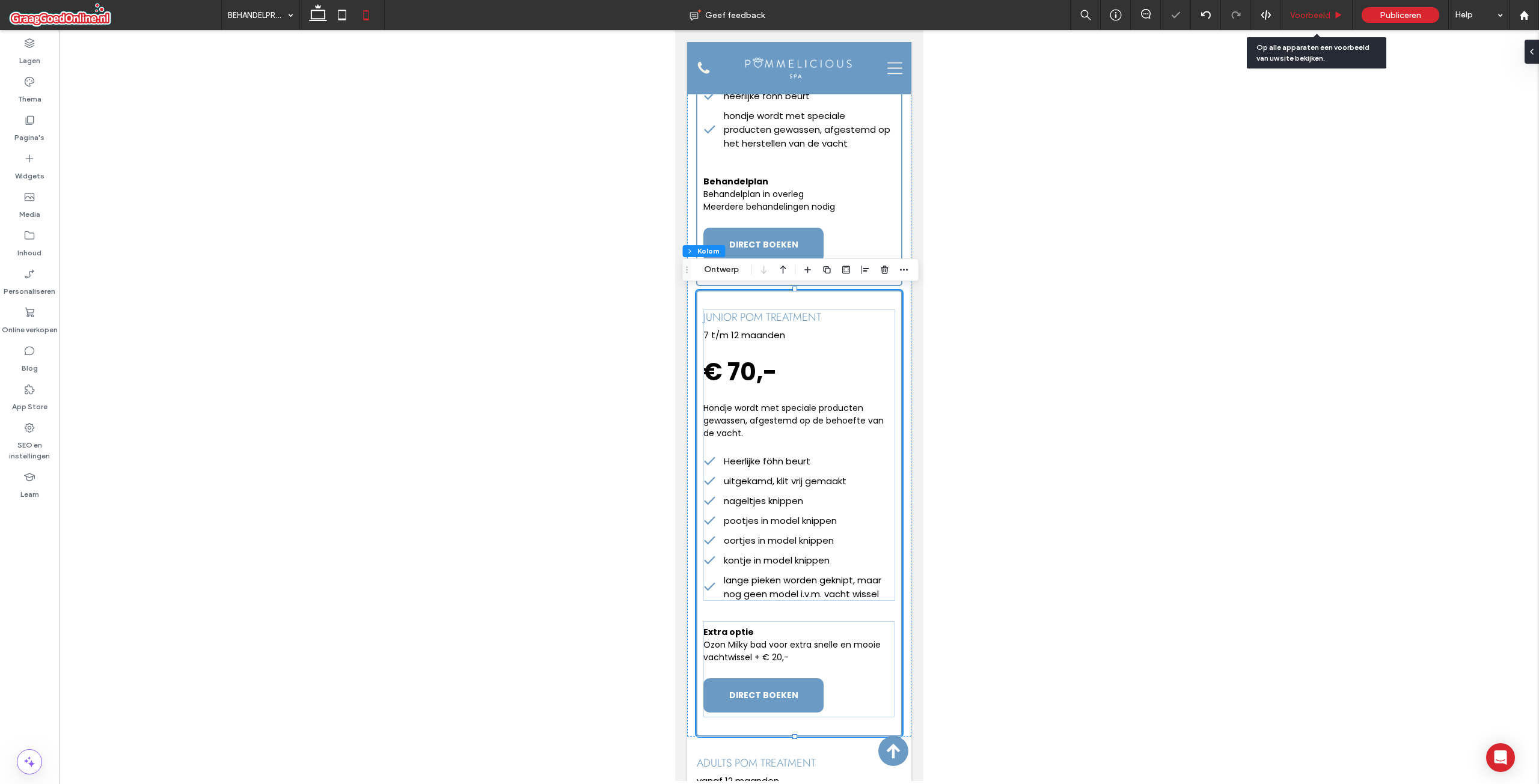
click at [1295, 24] on div "Voorbeeld" at bounding box center [1316, 15] width 71 height 30
click at [1319, 14] on span "Voorbeeld" at bounding box center [1310, 15] width 40 height 10
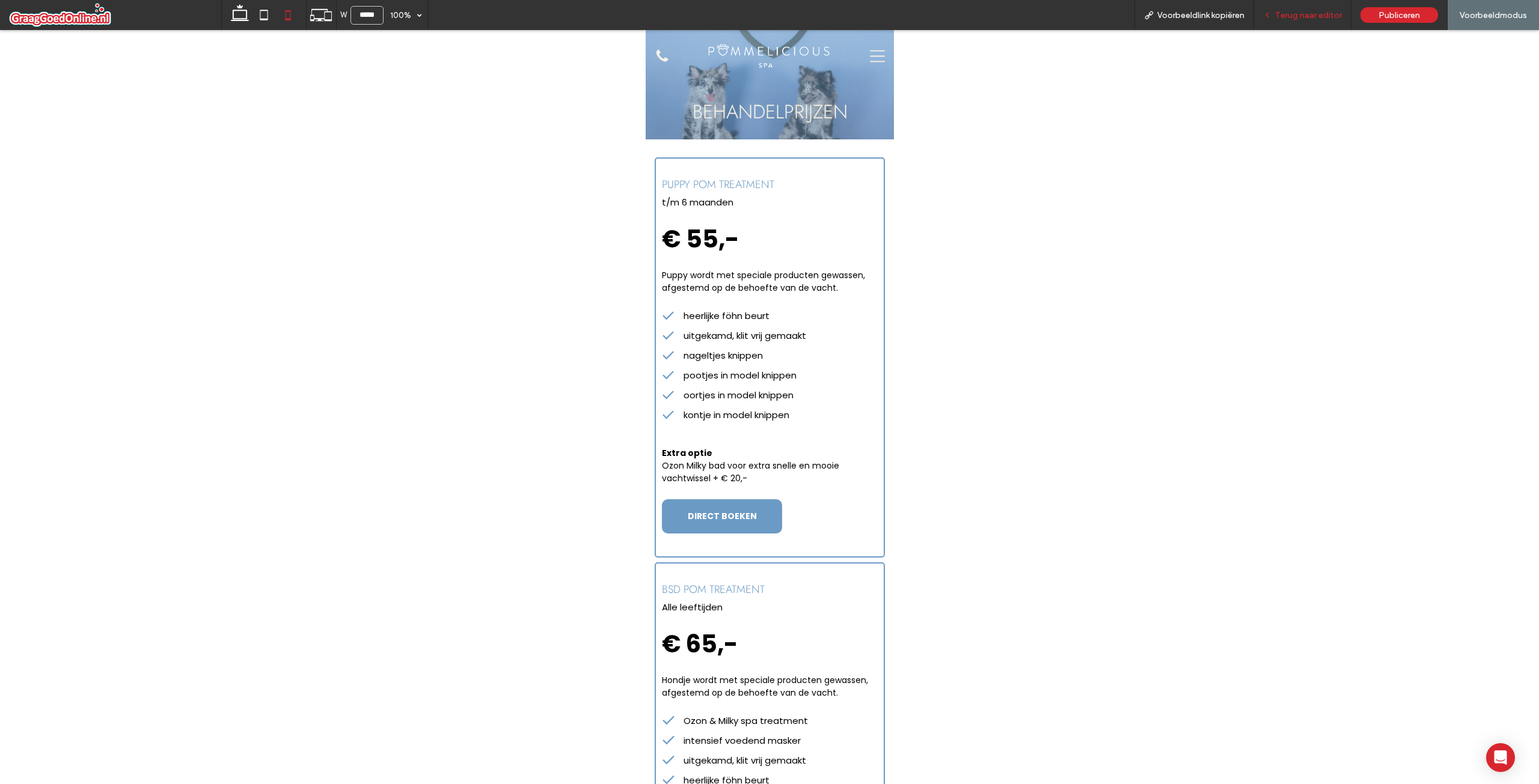
click at [1295, 16] on span "Terug naar editor" at bounding box center [1308, 15] width 67 height 10
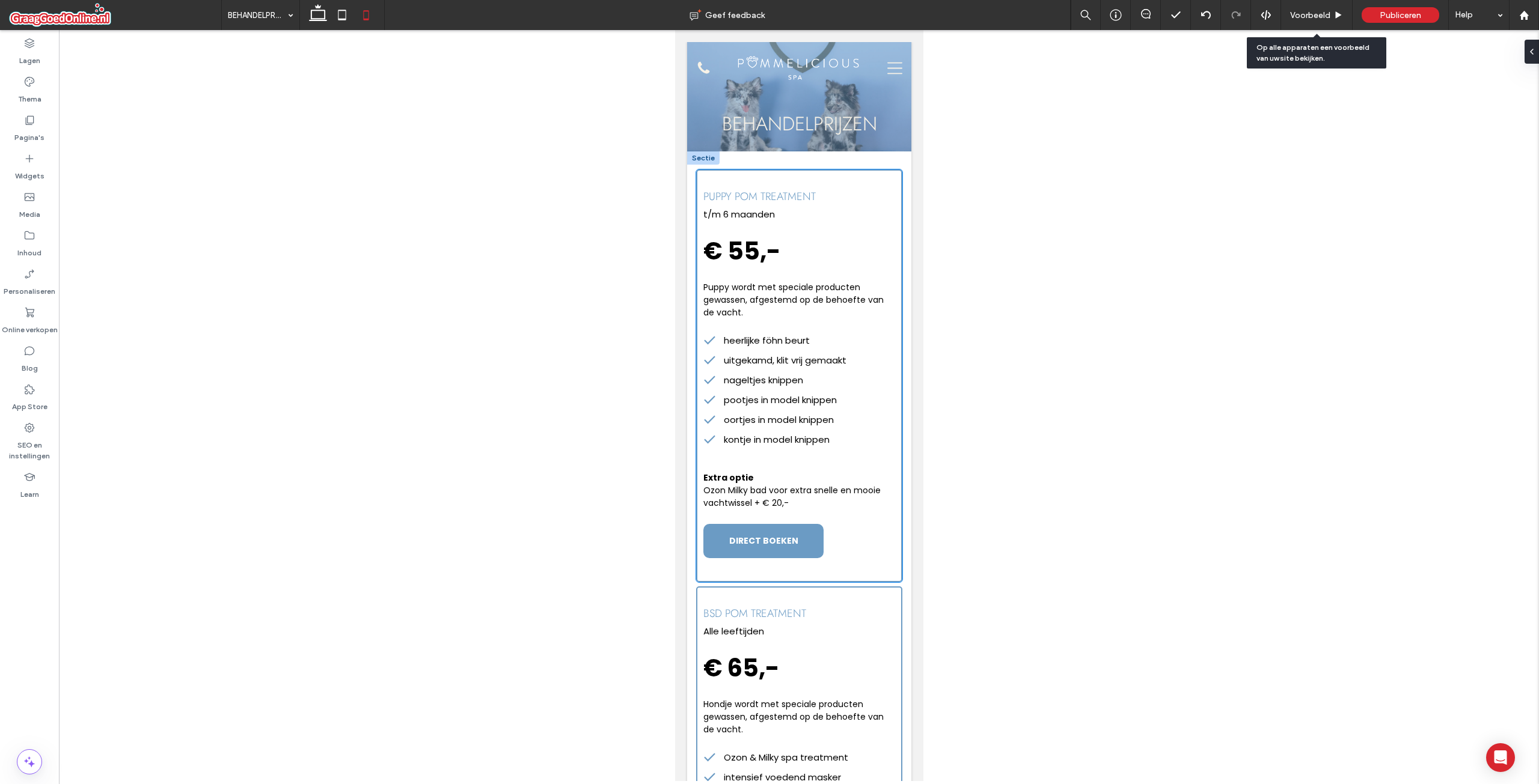
click at [810, 577] on div "puppy pom treatment t/m 6 maanden € 55,- Puppy wordt met speciale producten gew…" at bounding box center [798, 376] width 206 height 413
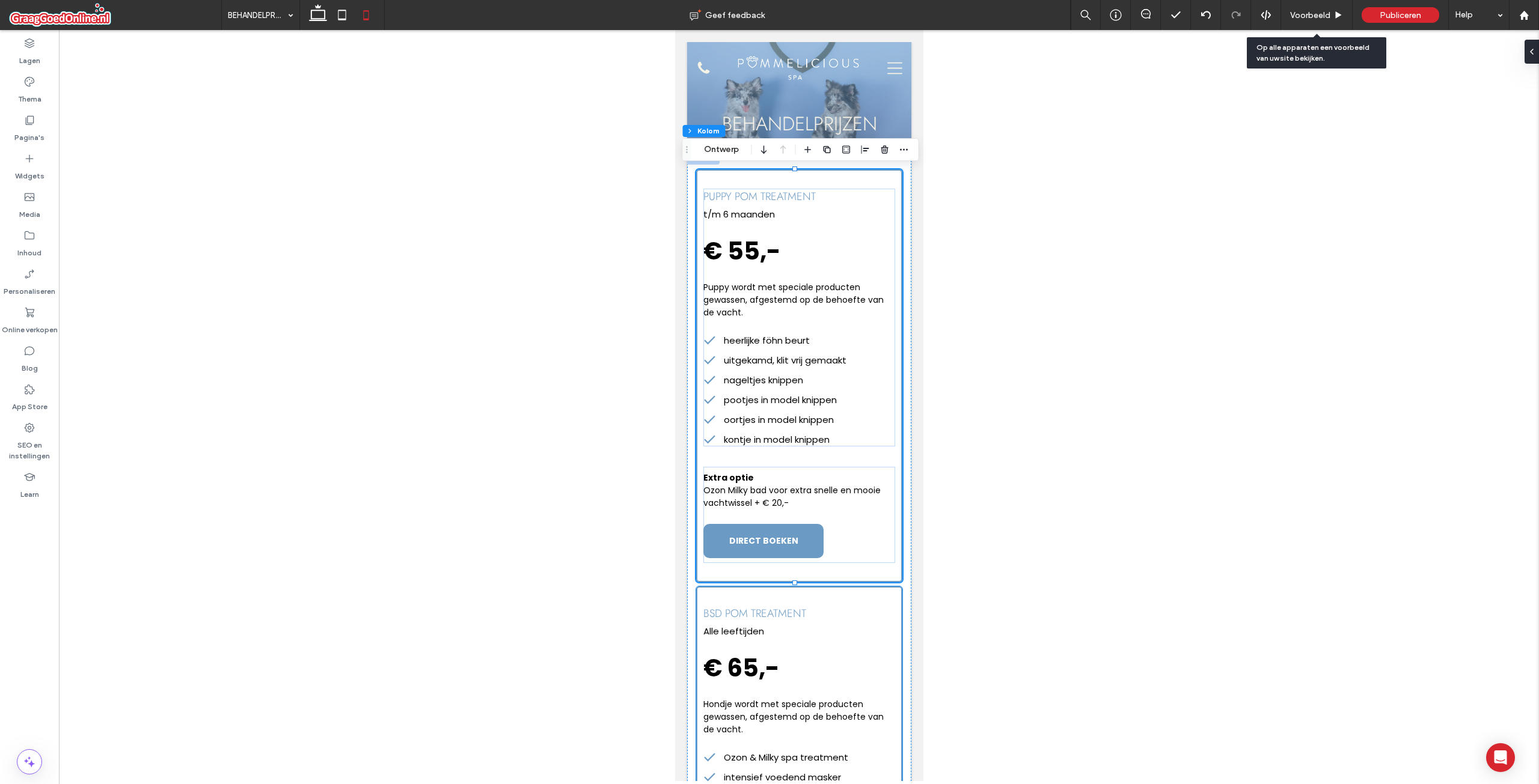
click at [811, 604] on div "bsd pom treatment Alle leeftijden € 65,- Hondje wordt met speciale producten ge…" at bounding box center [798, 796] width 206 height 421
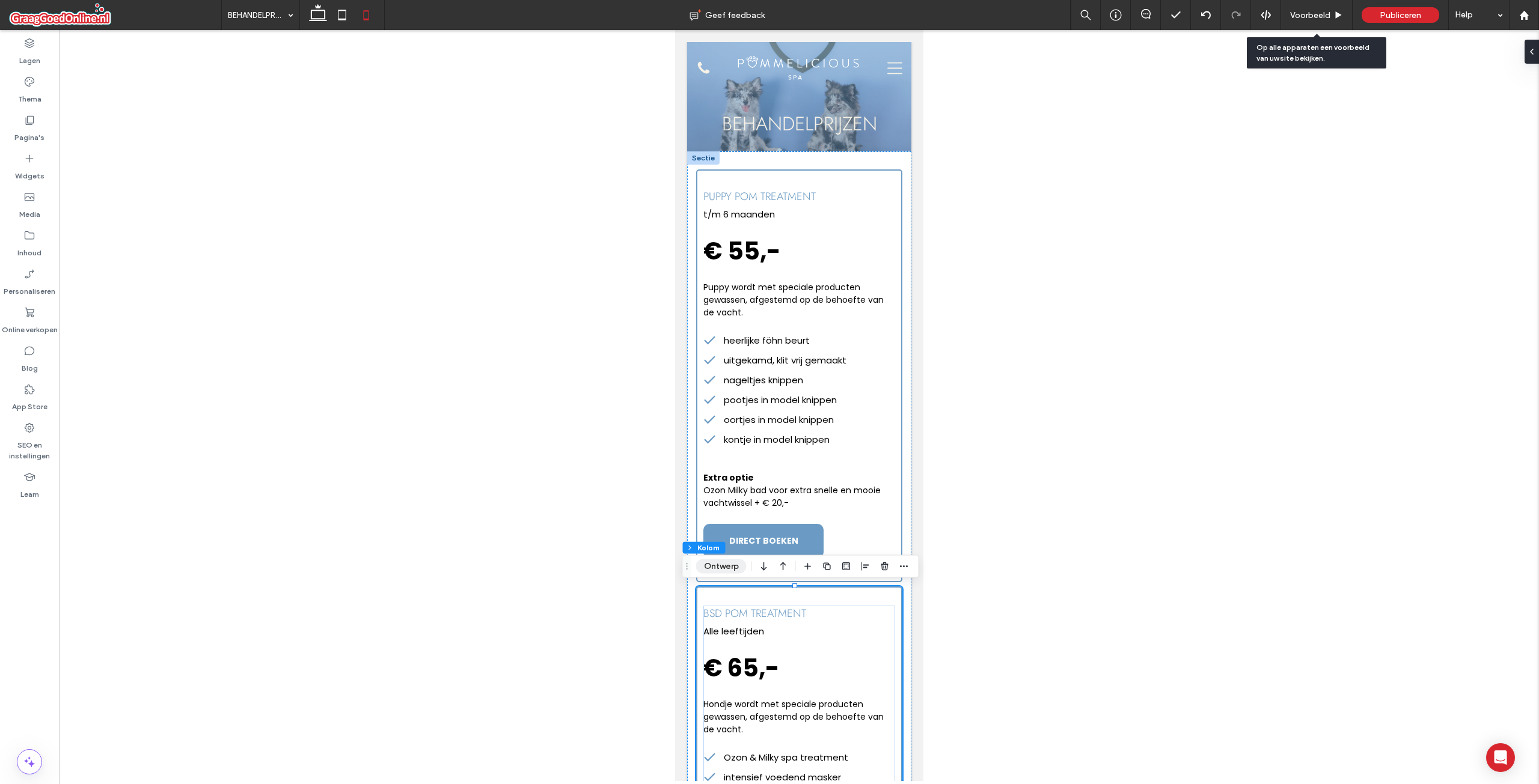
click at [718, 570] on button "Ontwerp" at bounding box center [721, 566] width 51 height 14
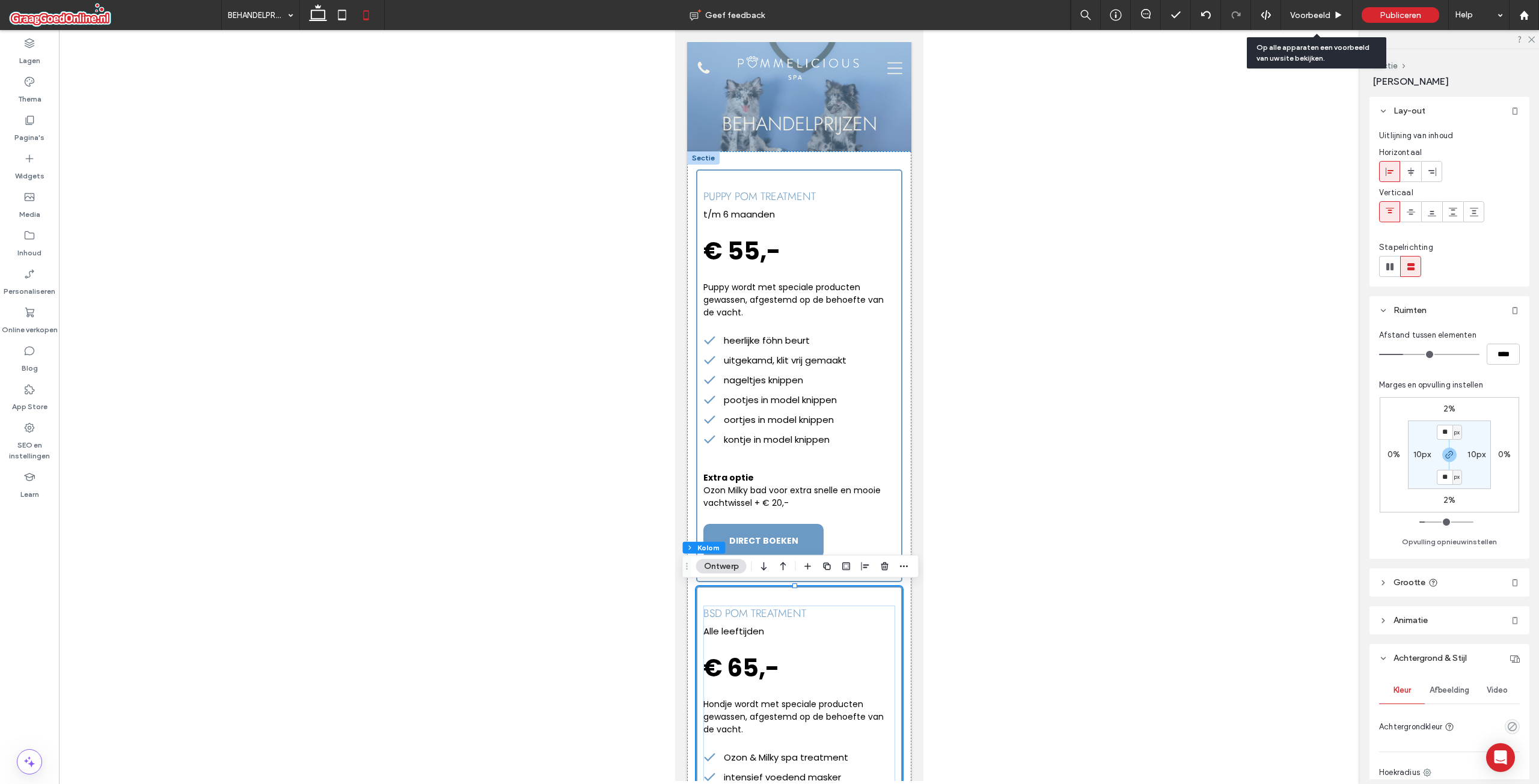
click at [1442, 410] on div "2%" at bounding box center [1449, 409] width 28 height 11
click at [1443, 407] on div "2%" at bounding box center [1449, 409] width 28 height 11
click at [1447, 410] on label "2%" at bounding box center [1449, 408] width 12 height 10
type input "*"
click at [1447, 410] on input "*" at bounding box center [1444, 409] width 16 height 15
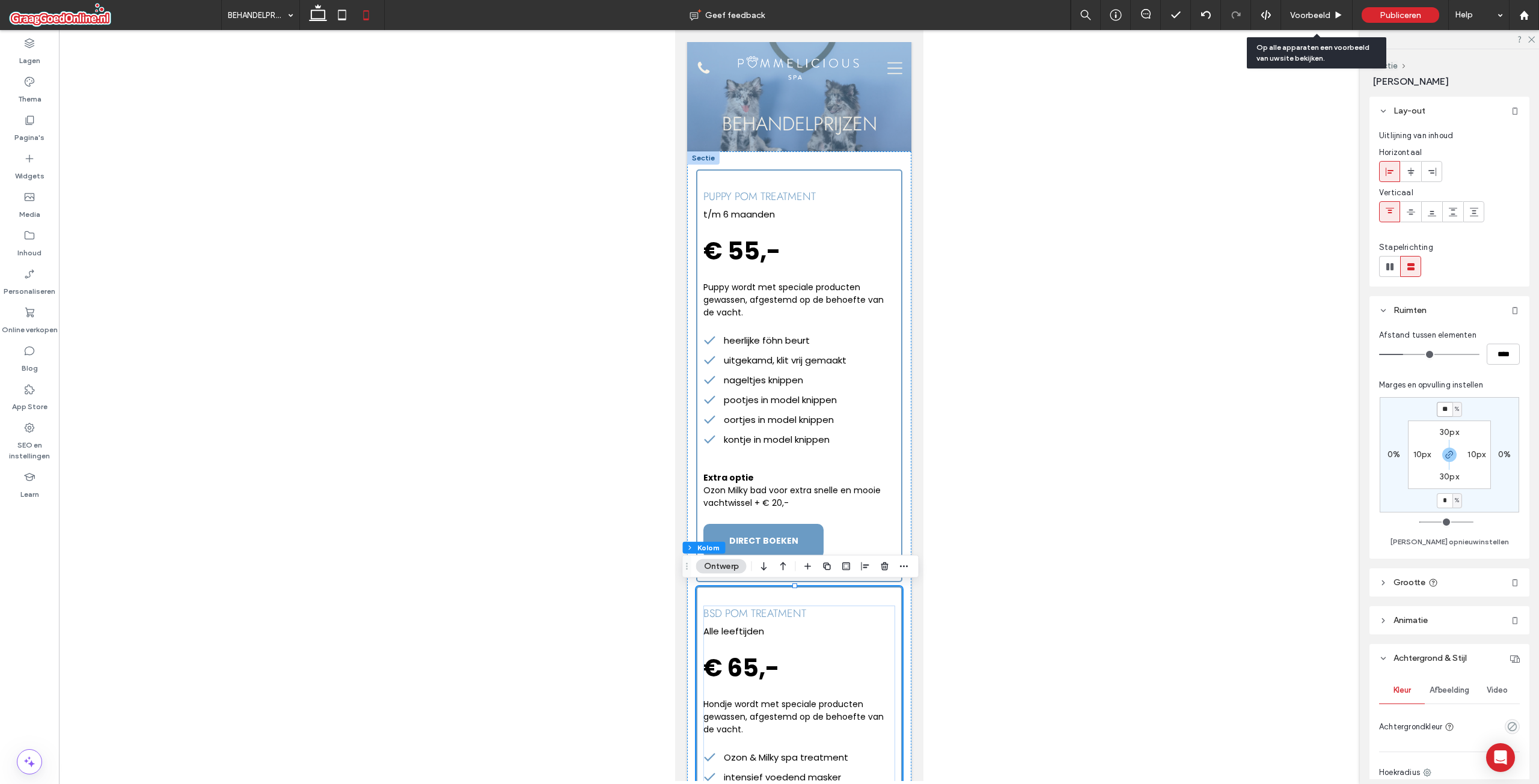
drag, startPoint x: 1449, startPoint y: 408, endPoint x: 1440, endPoint y: 408, distance: 9.0
click at [1440, 408] on input "**" at bounding box center [1444, 409] width 16 height 15
type input "*"
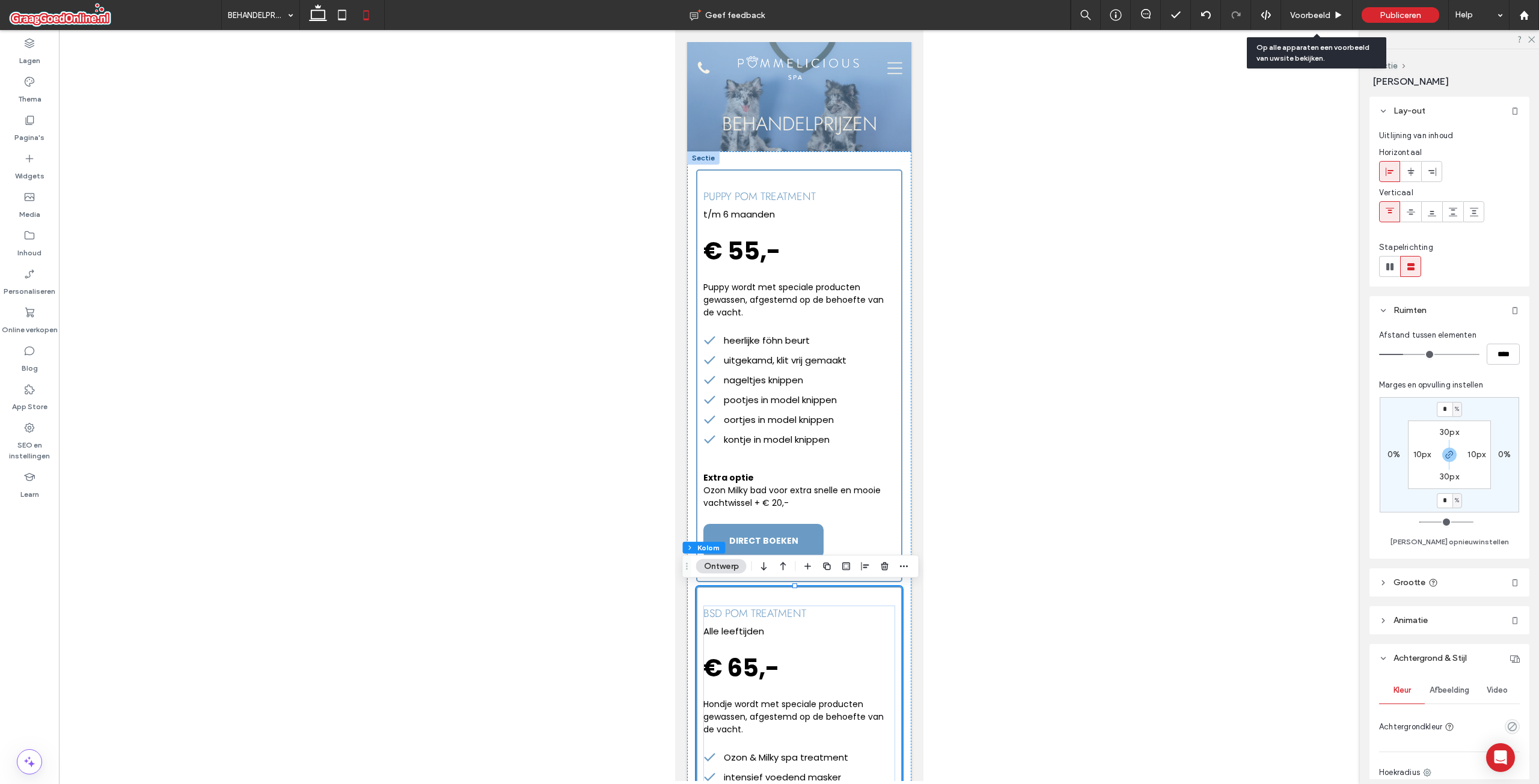
click at [1453, 375] on div "Afstand tussen elementen **** Marges en opvulling instellen * % 0% * % 0% 30px …" at bounding box center [1449, 439] width 141 height 220
click at [1532, 44] on div at bounding box center [1448, 39] width 179 height 19
click at [1294, 10] on span "Voorbeeld" at bounding box center [1310, 15] width 40 height 10
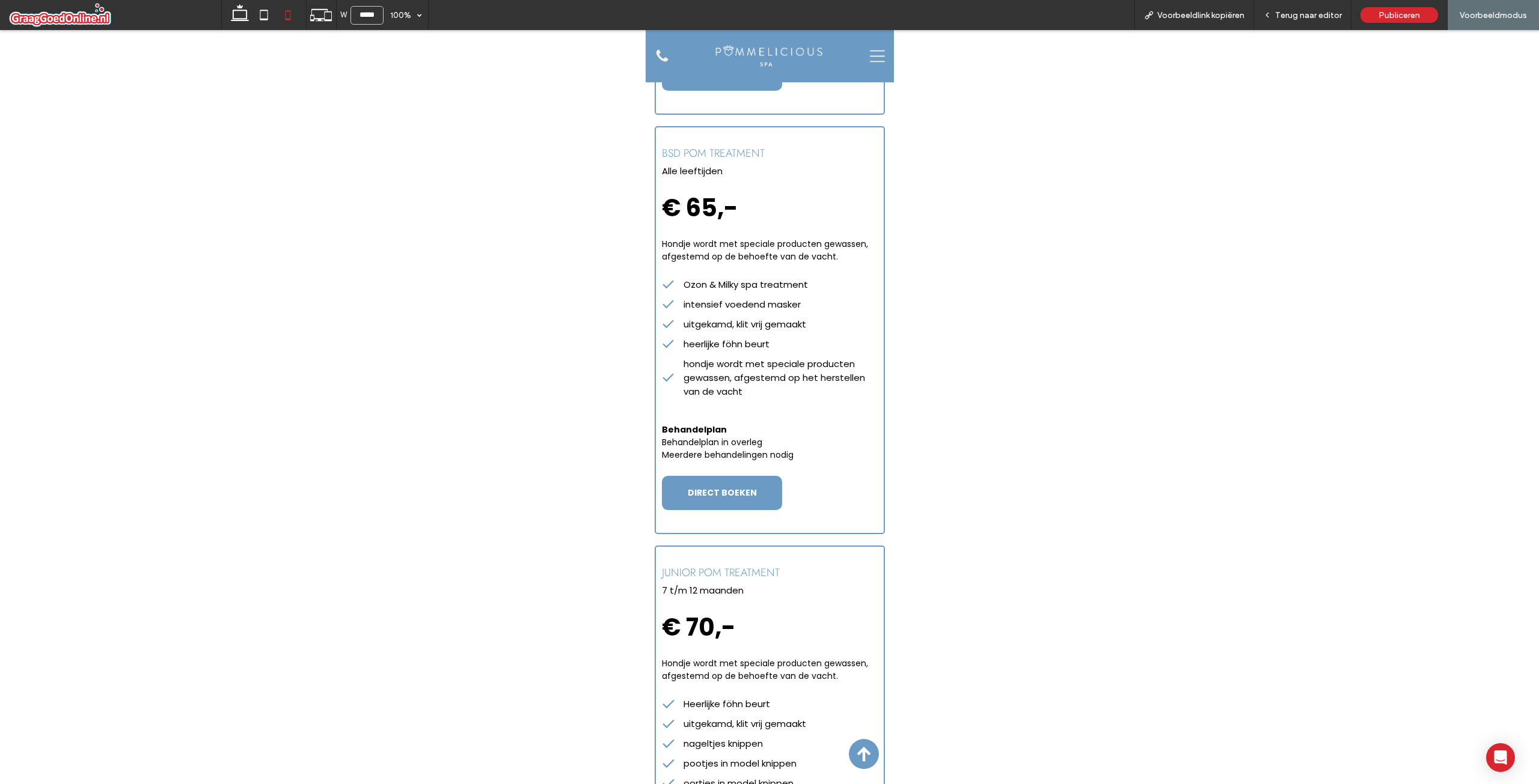
scroll to position [481, 0]
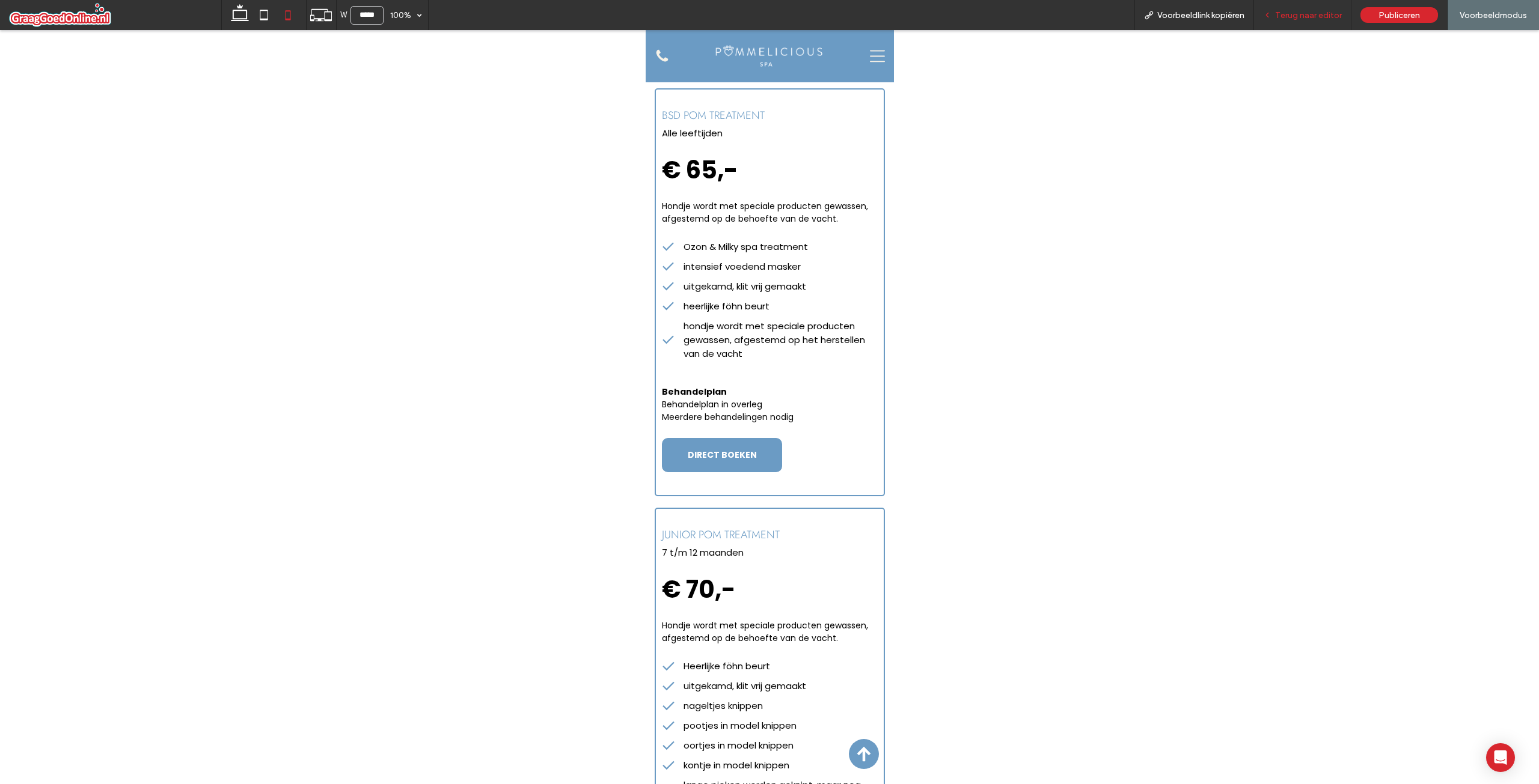
click at [1295, 19] on span "Terug naar editor" at bounding box center [1308, 15] width 67 height 10
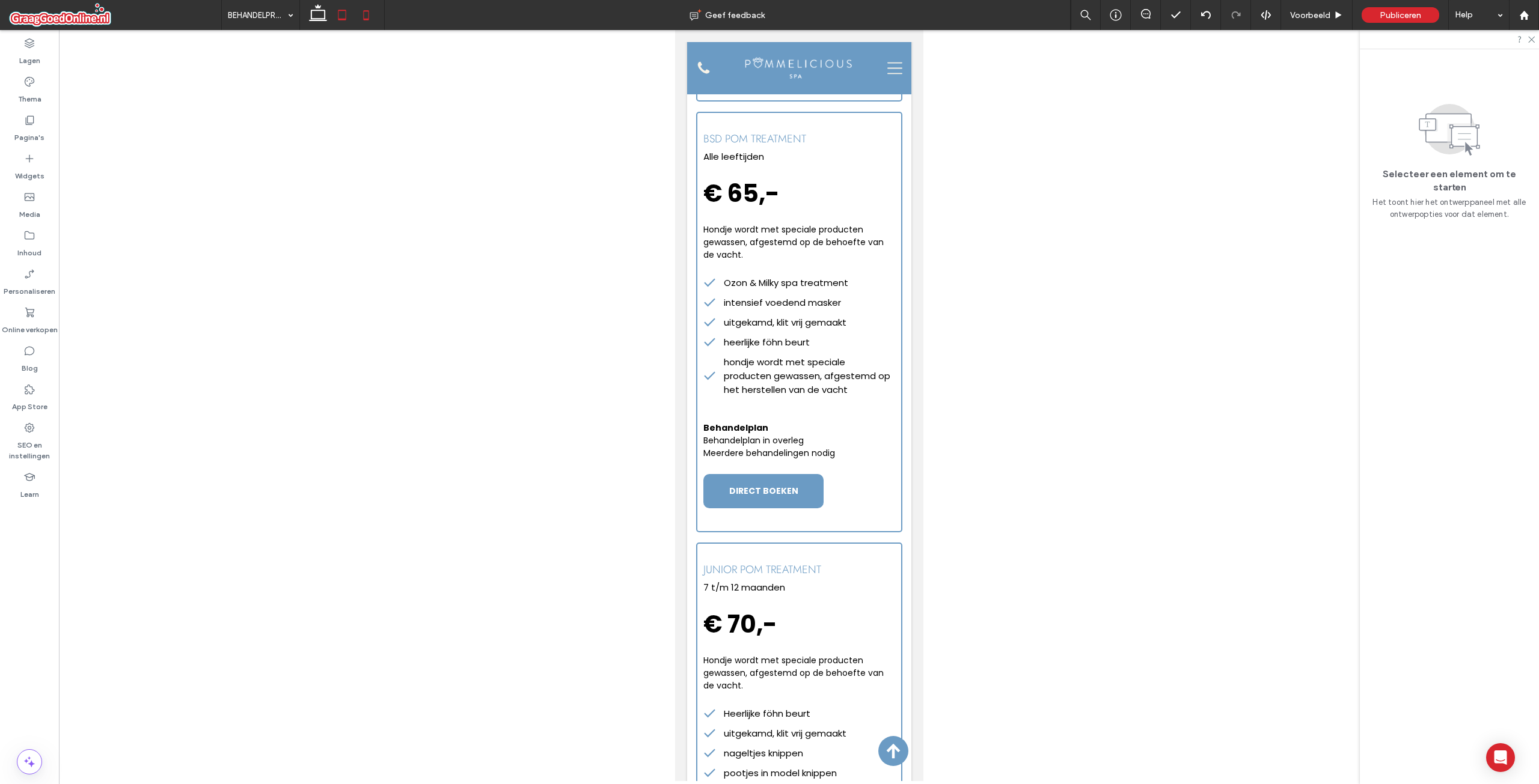
click at [349, 11] on icon at bounding box center [342, 15] width 24 height 24
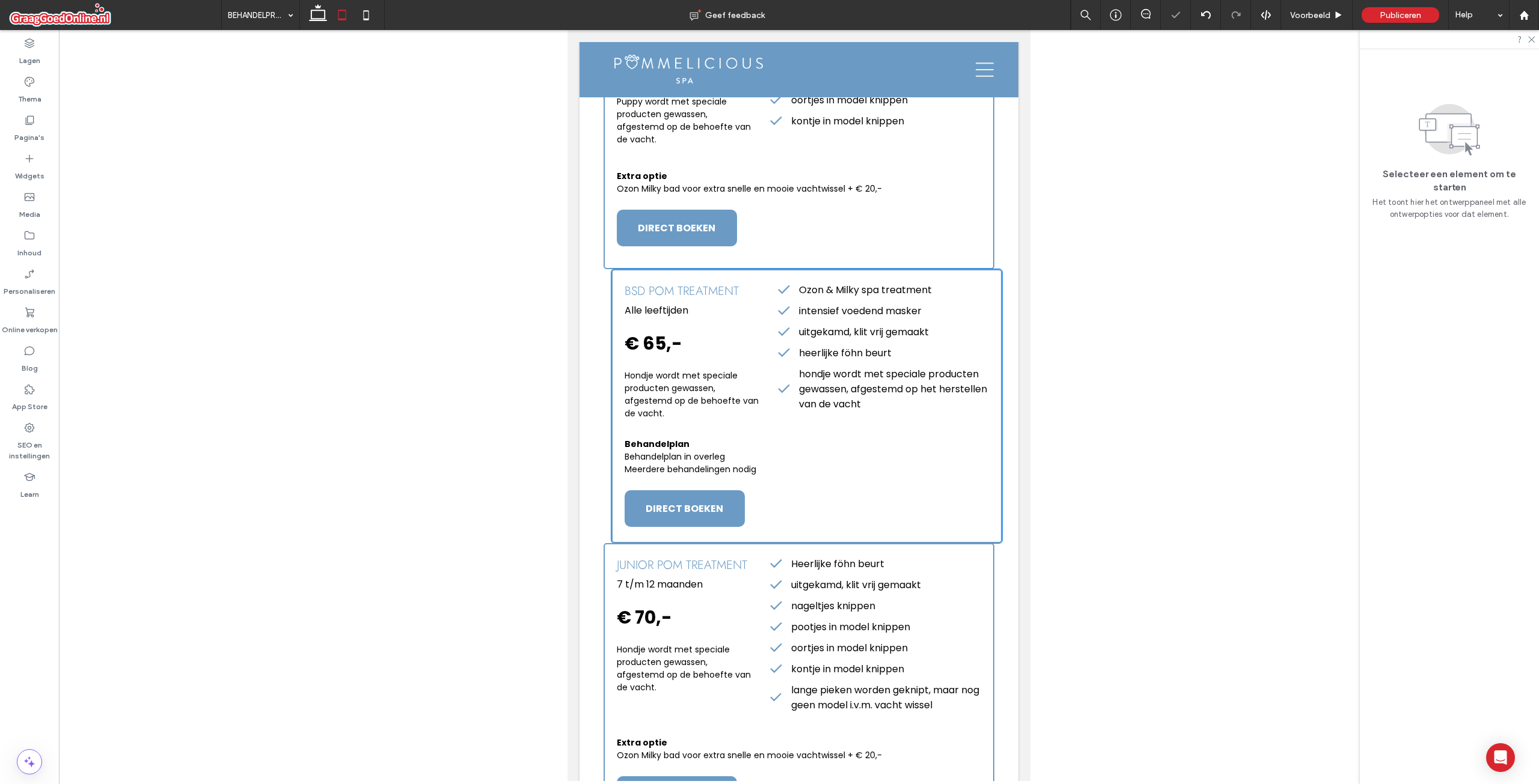
click at [764, 426] on div "bsd pom treatment Alle leeftijden € 65,- Hondje wordt met speciale producten ge…" at bounding box center [806, 406] width 391 height 274
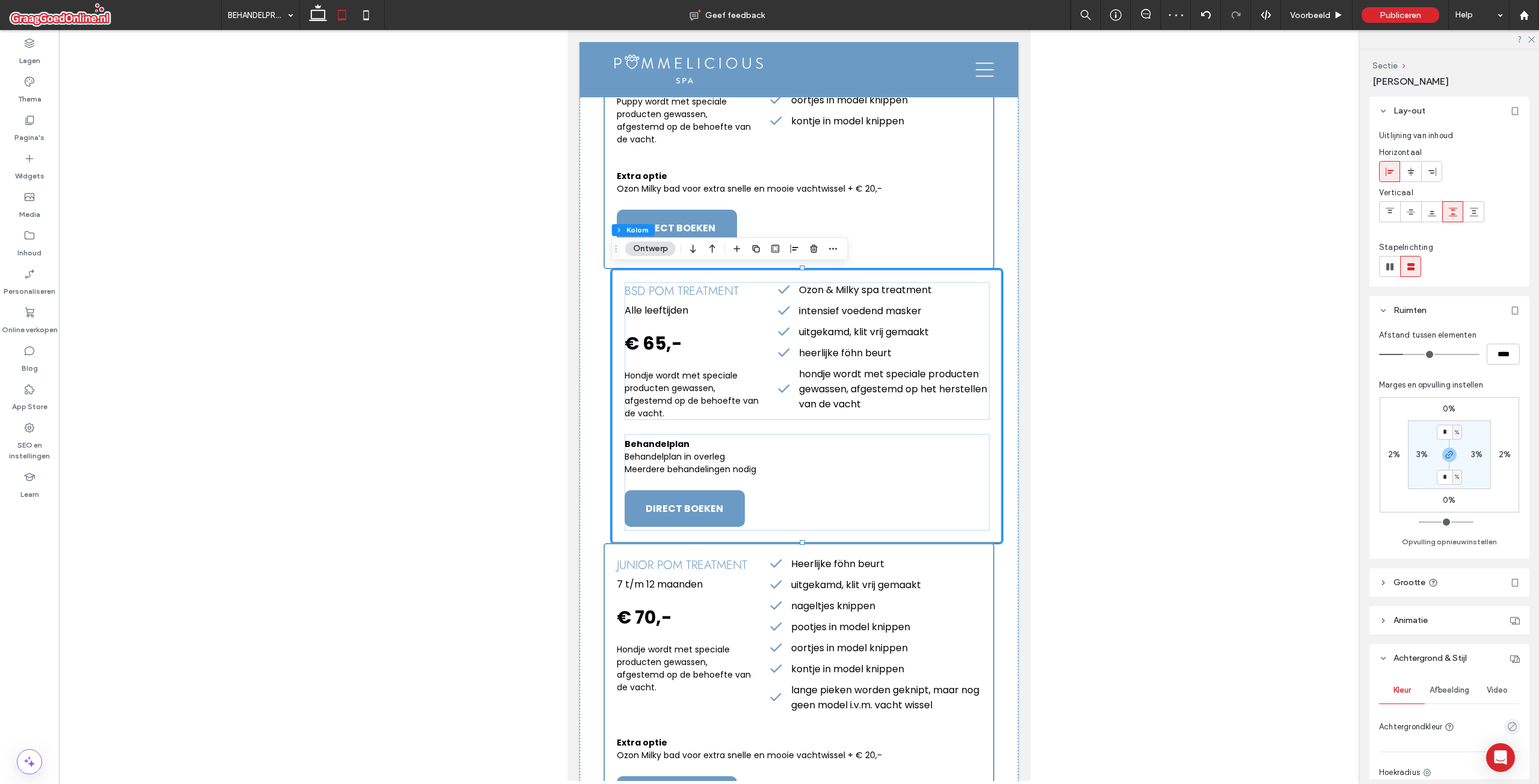
click at [1422, 454] on label "3%" at bounding box center [1422, 454] width 11 height 10
type input "*"
click at [1447, 404] on div "0% 2% 0% 2% 3% * % 3% * %" at bounding box center [1449, 454] width 140 height 115
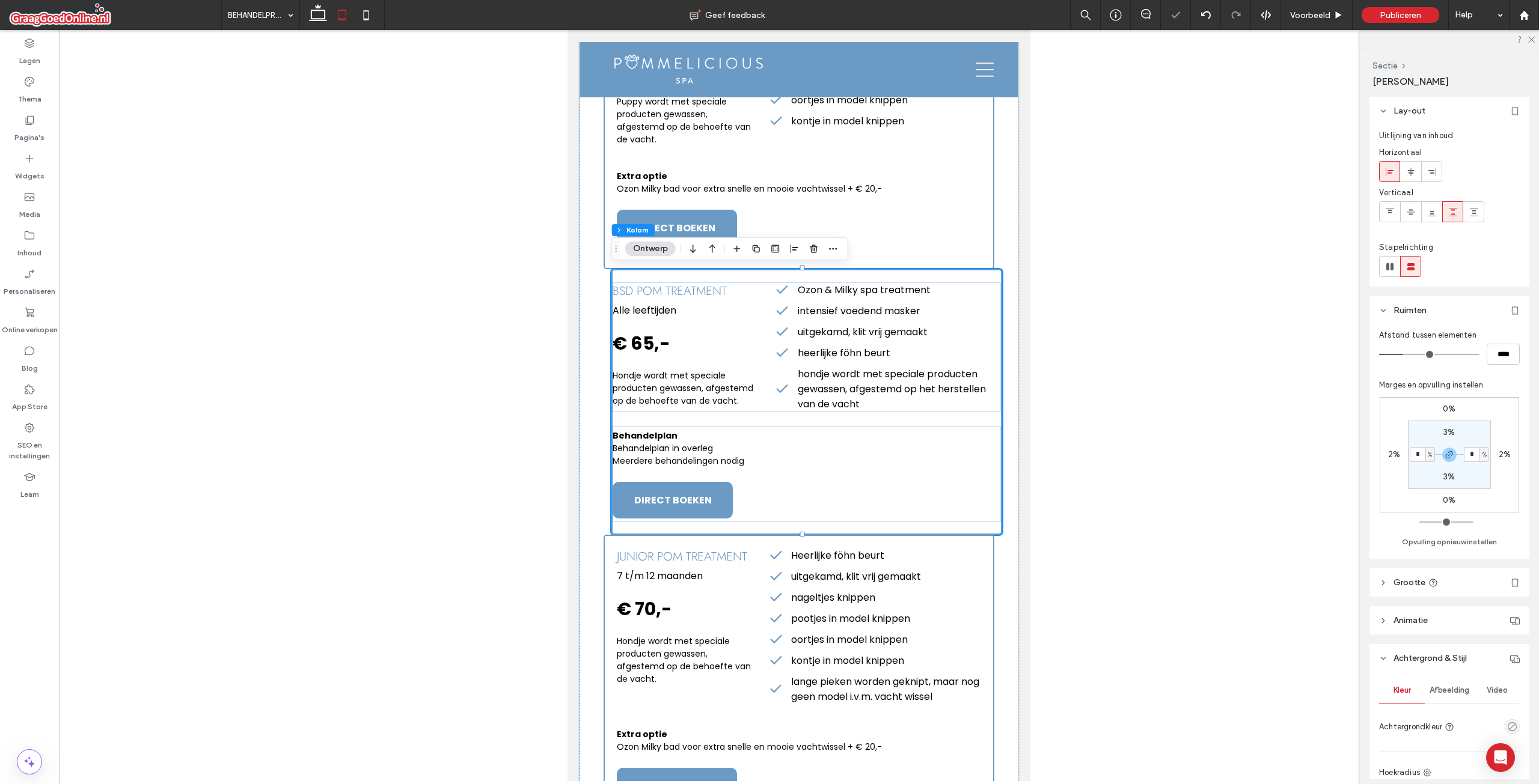
click at [1447, 407] on label "0%" at bounding box center [1448, 408] width 12 height 10
type input "*"
click at [1443, 378] on div "Afstand tussen elementen **** Marges en opvulling instellen * % 2% * % 2% 3% 0%…" at bounding box center [1449, 439] width 141 height 220
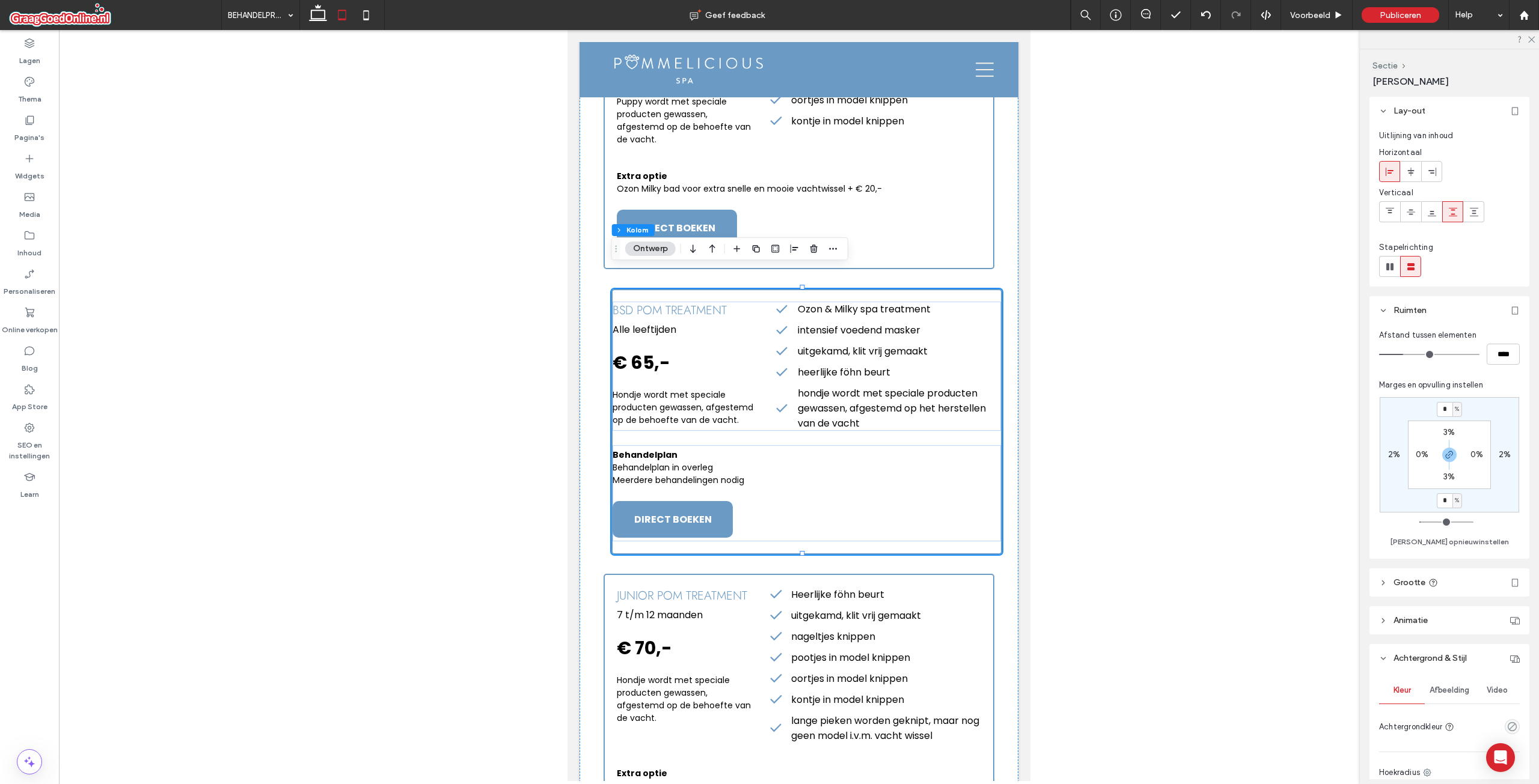
click at [1418, 454] on label "0%" at bounding box center [1421, 454] width 12 height 10
type input "*"
click at [1389, 454] on label "2%" at bounding box center [1394, 454] width 12 height 10
type input "*"
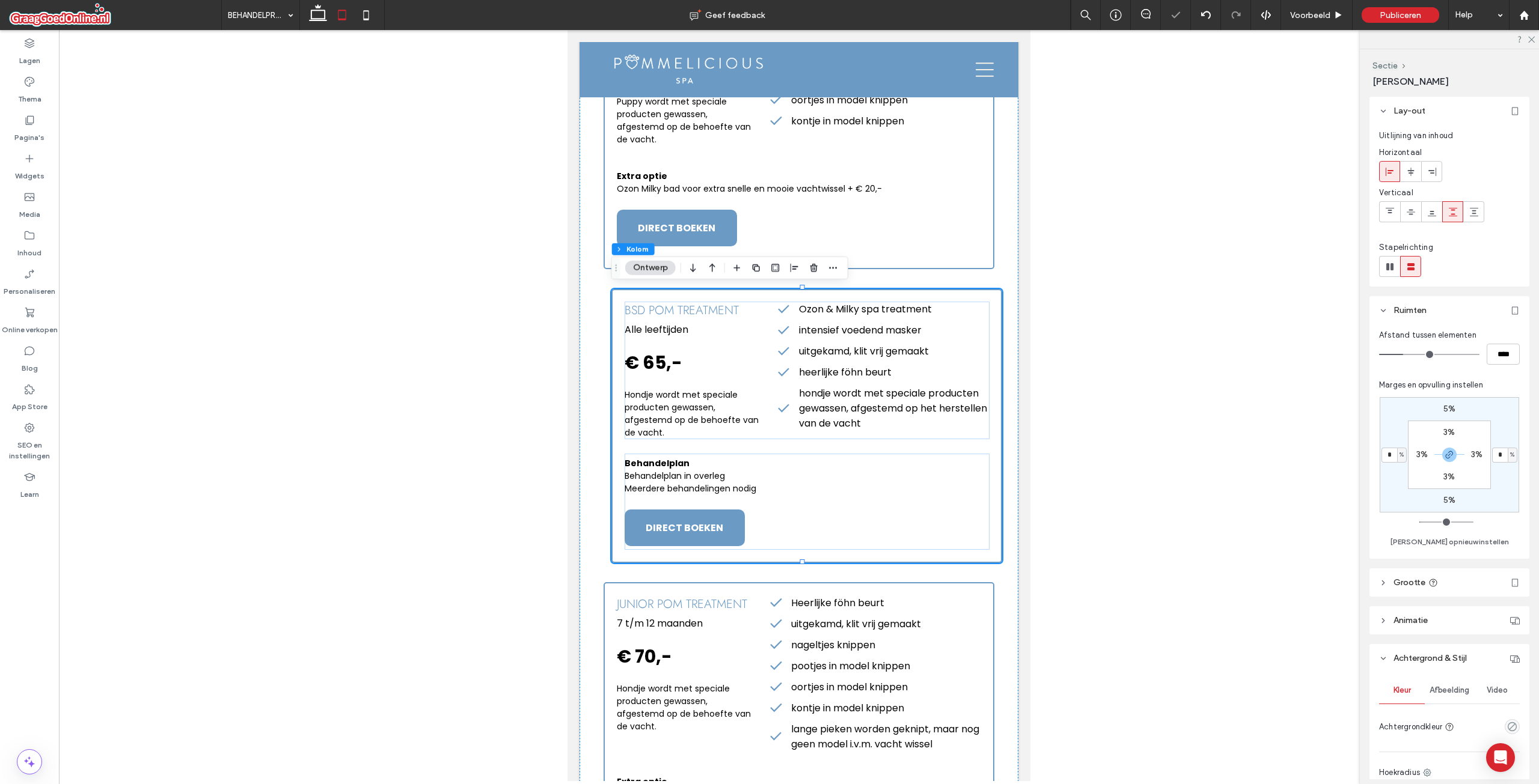
type input "*"
click at [1414, 386] on span "Marges en opvulling instellen" at bounding box center [1430, 385] width 104 height 9
click at [1529, 42] on use at bounding box center [1531, 39] width 7 height 7
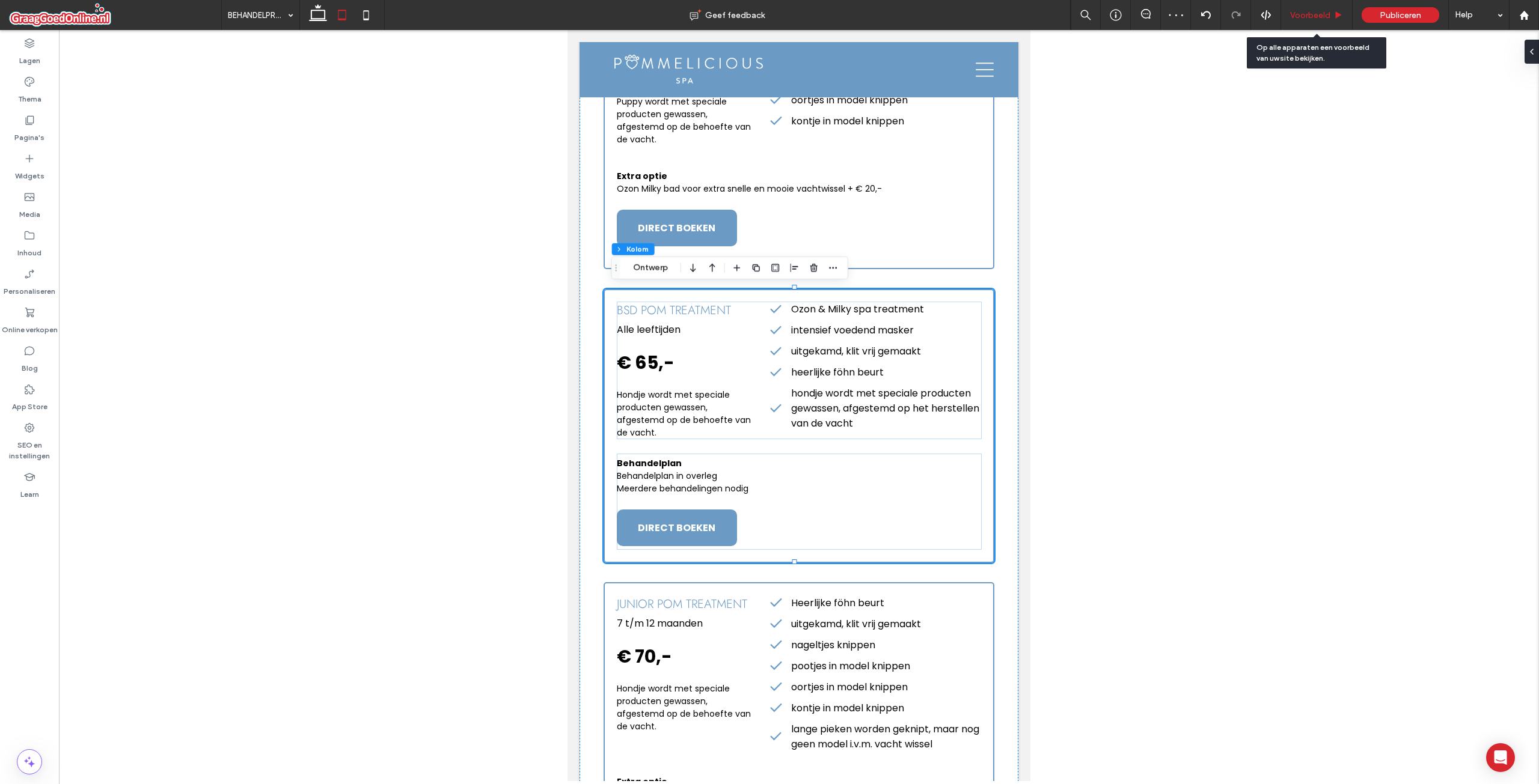
click at [1312, 11] on span "Voorbeeld" at bounding box center [1310, 15] width 40 height 10
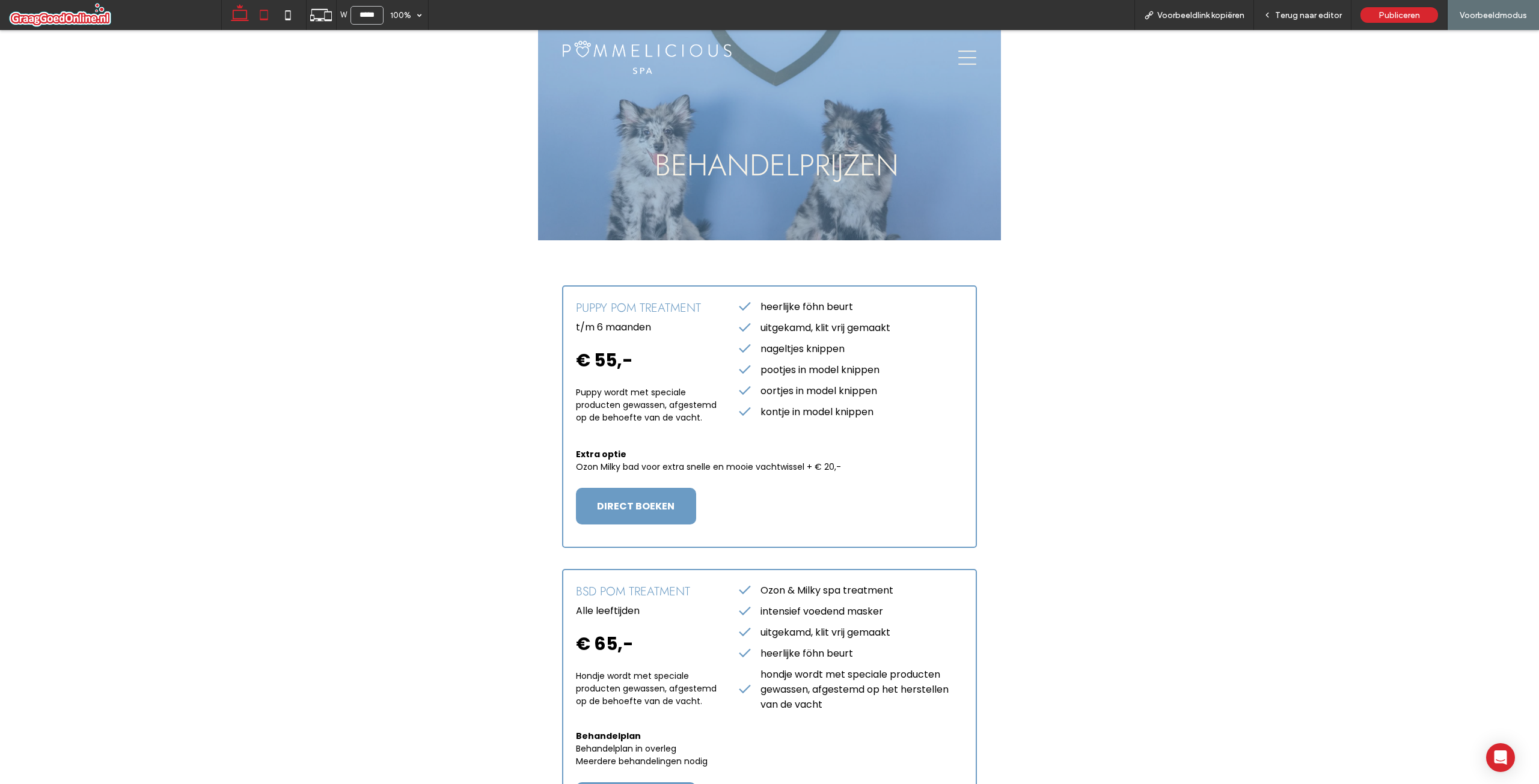
click at [229, 10] on icon at bounding box center [240, 15] width 24 height 24
type input "******"
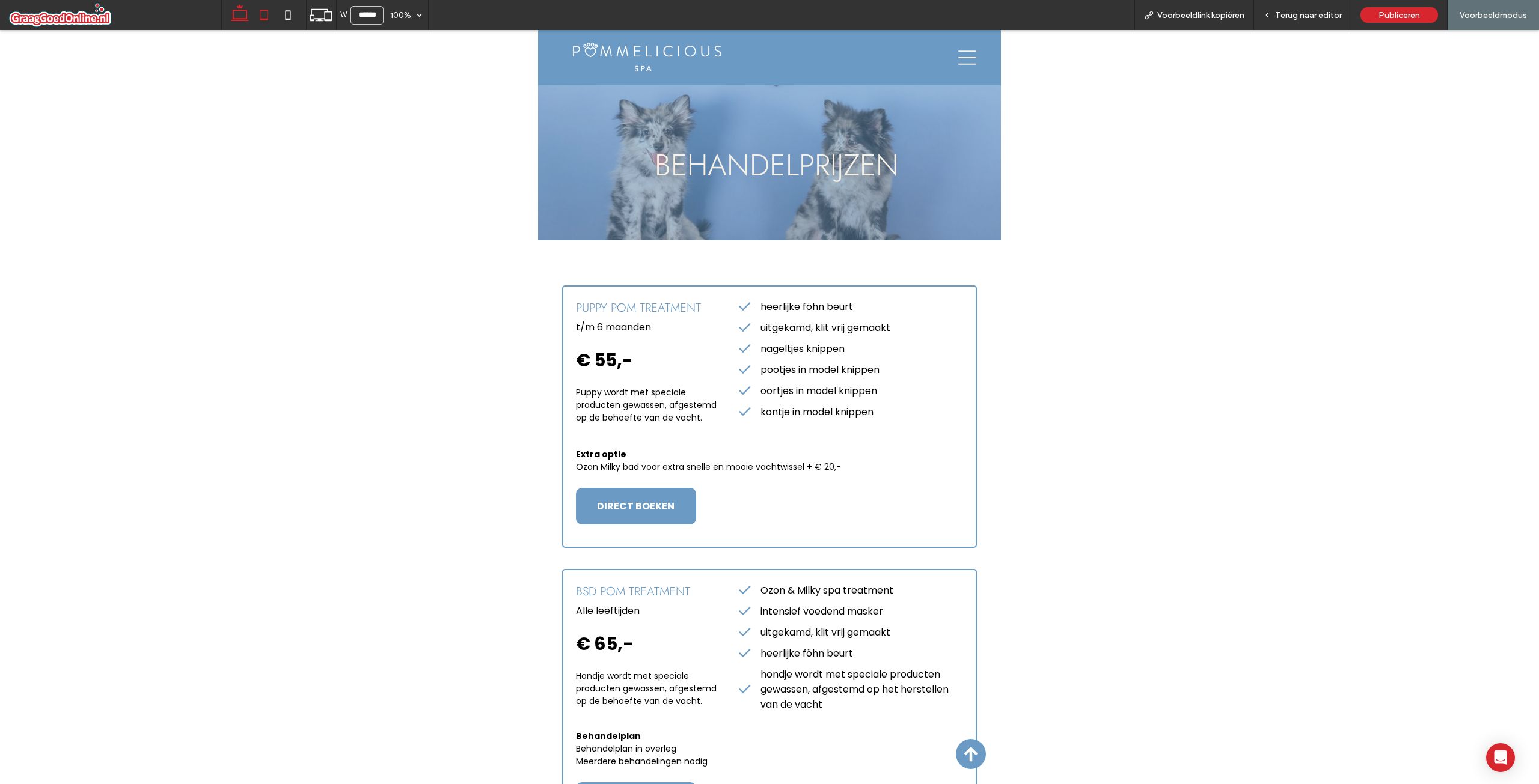
scroll to position [209, 0]
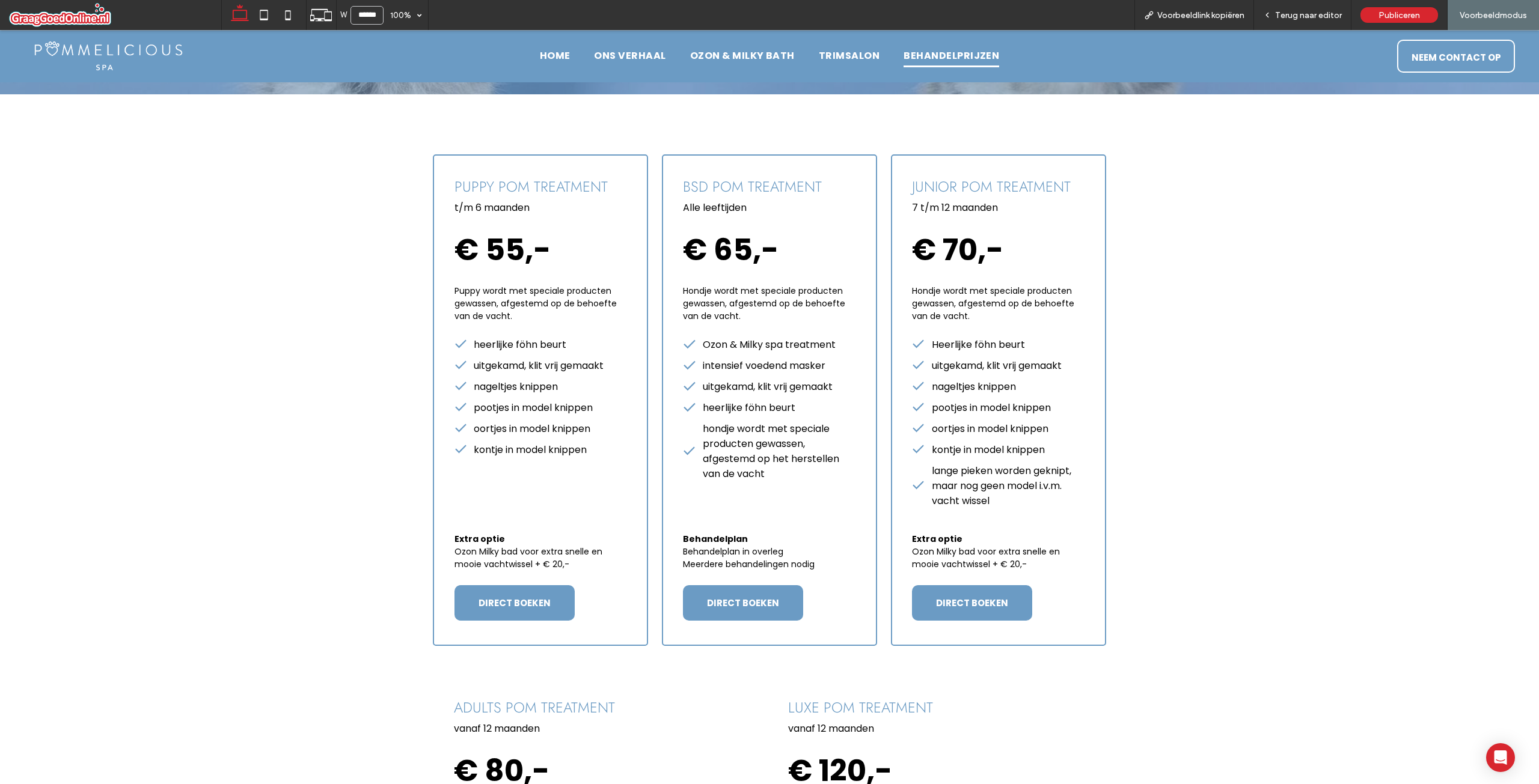
click at [321, 184] on div "puppy pom treatment t/m 6 maanden € 55,- Puppy wordt met speciale producten gew…" at bounding box center [769, 370] width 1539 height 552
